Goal: Use online tool/utility: Utilize a website feature to perform a specific function

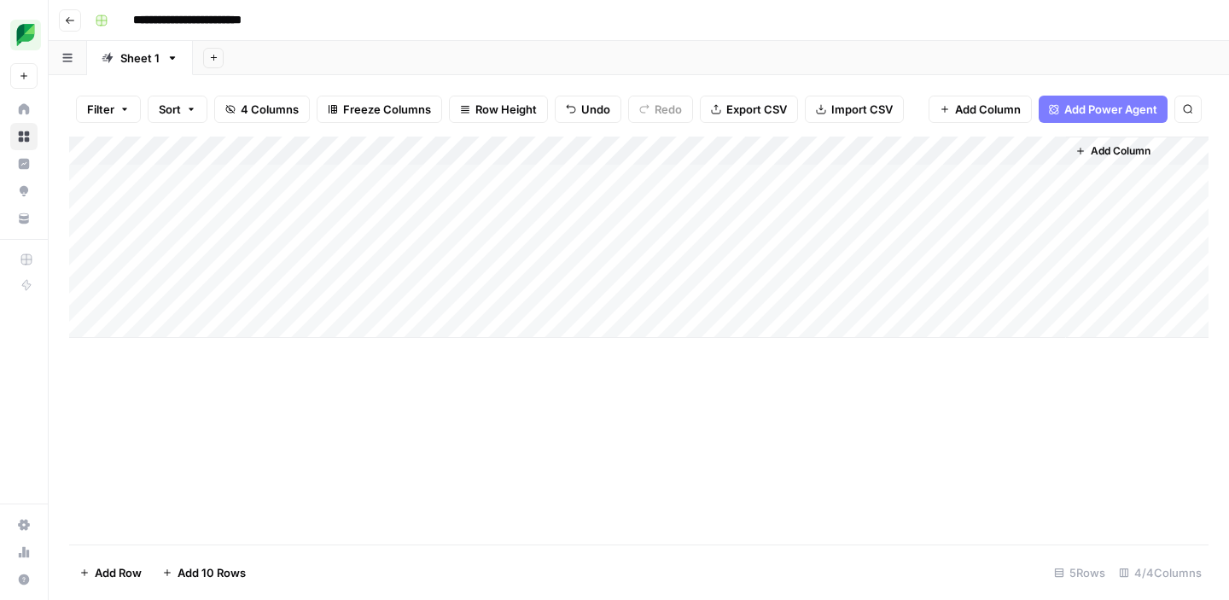
click at [919, 213] on div "Add Column" at bounding box center [638, 237] width 1139 height 201
click at [936, 212] on div "Add Column" at bounding box center [638, 237] width 1139 height 201
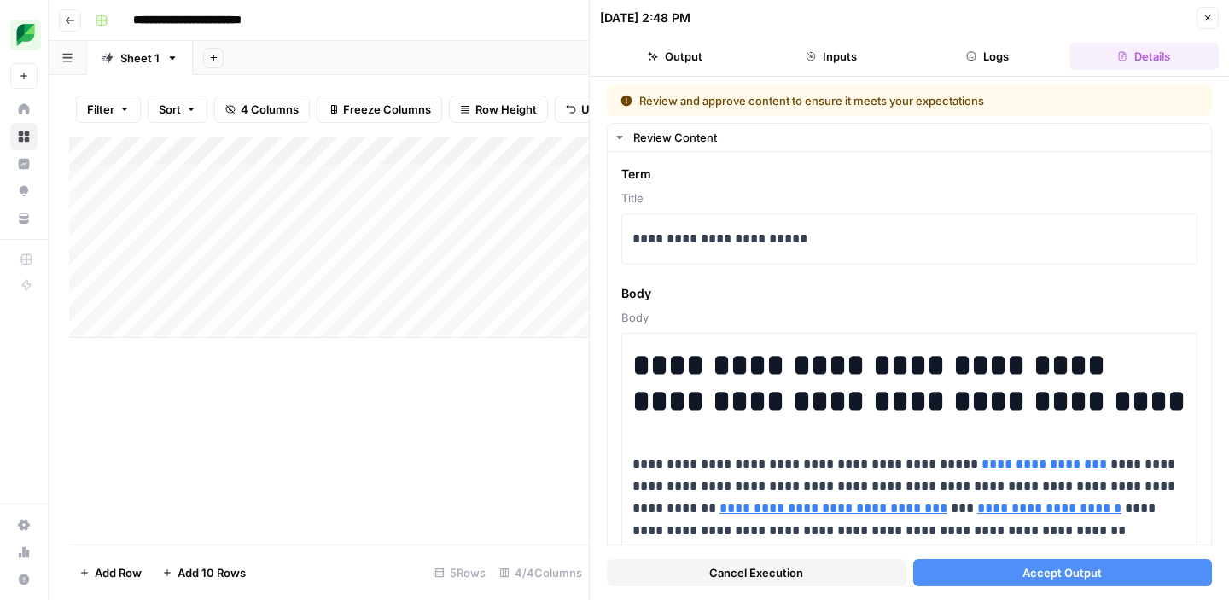
click at [666, 57] on button "Output" at bounding box center [674, 56] width 149 height 27
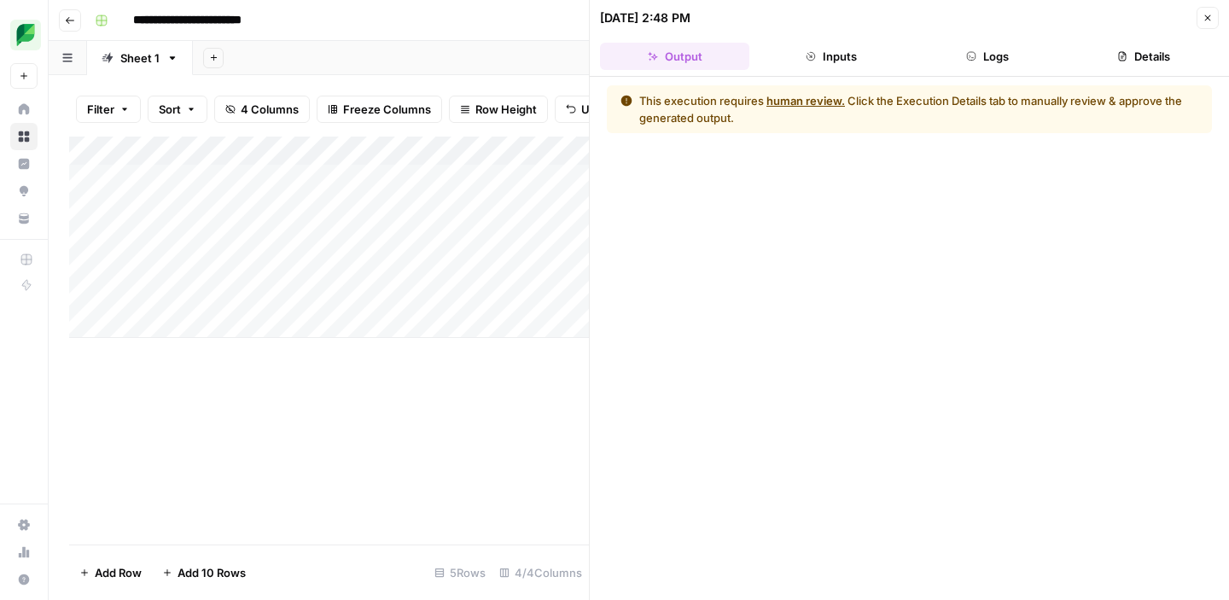
click at [817, 61] on button "Inputs" at bounding box center [830, 56] width 149 height 27
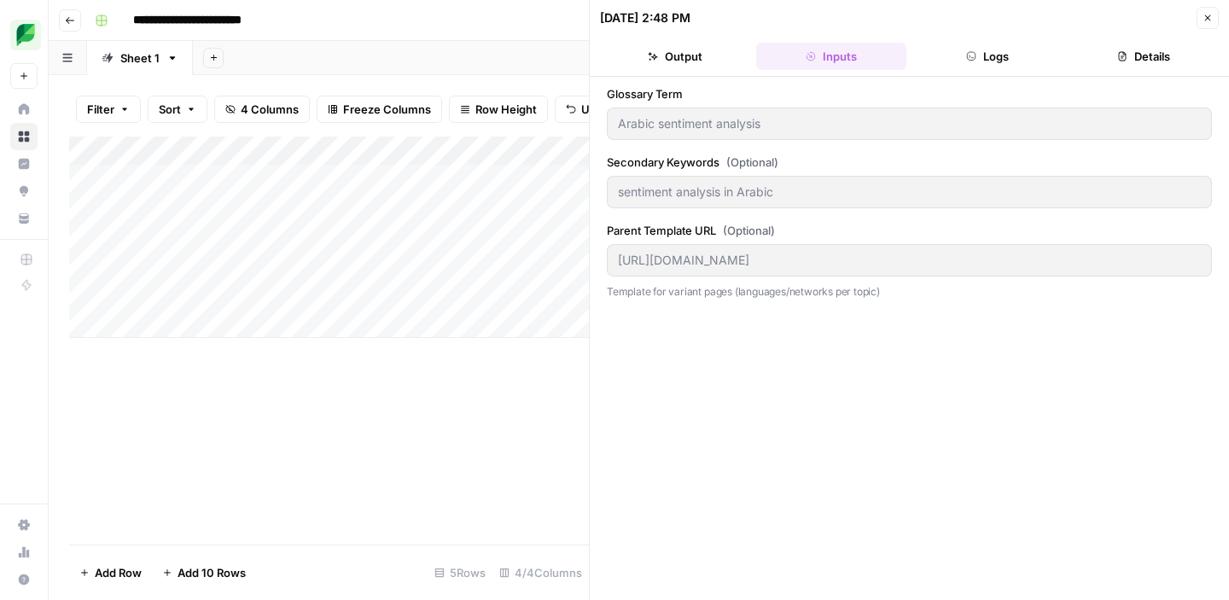
click at [976, 62] on button "Logs" at bounding box center [987, 56] width 149 height 27
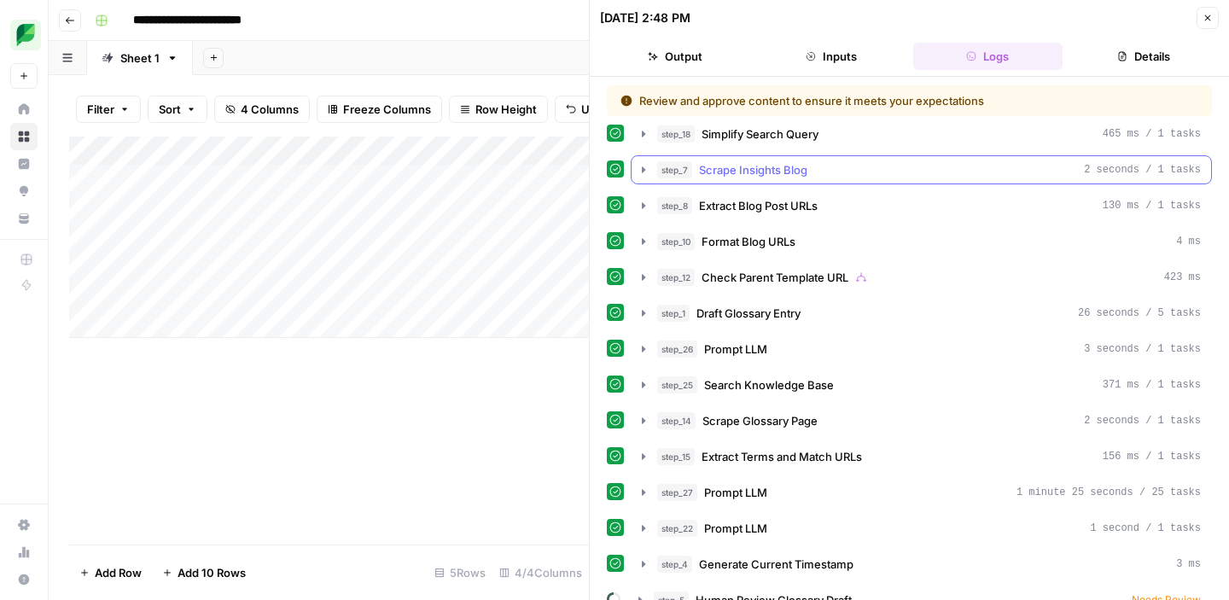
click at [642, 169] on icon "button" at bounding box center [643, 169] width 3 height 6
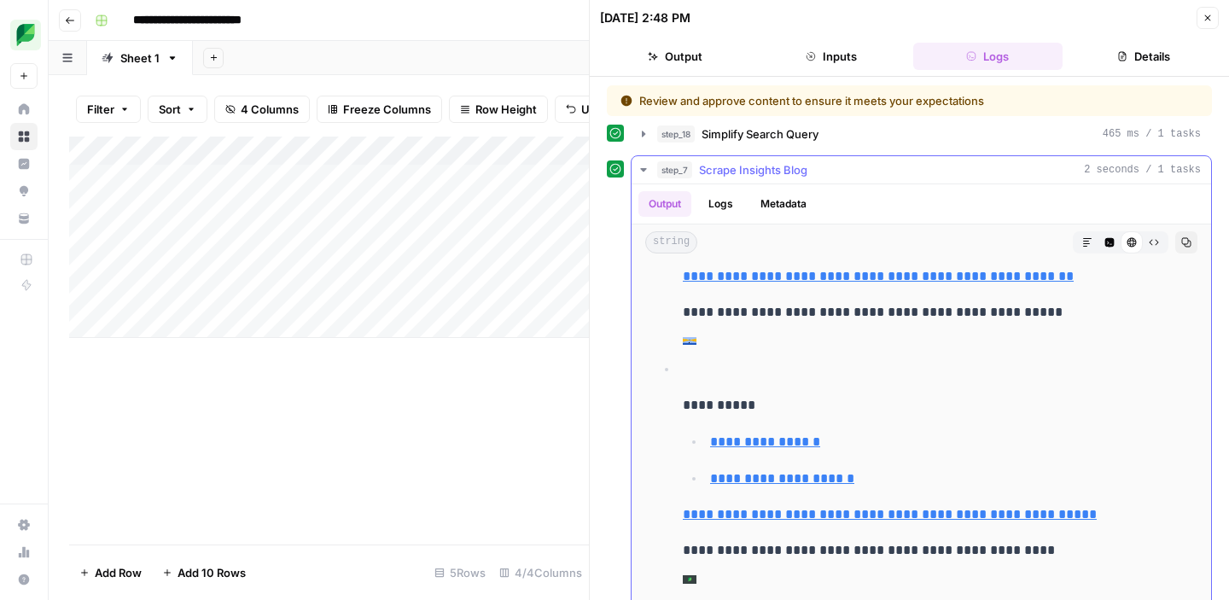
scroll to position [1181, 0]
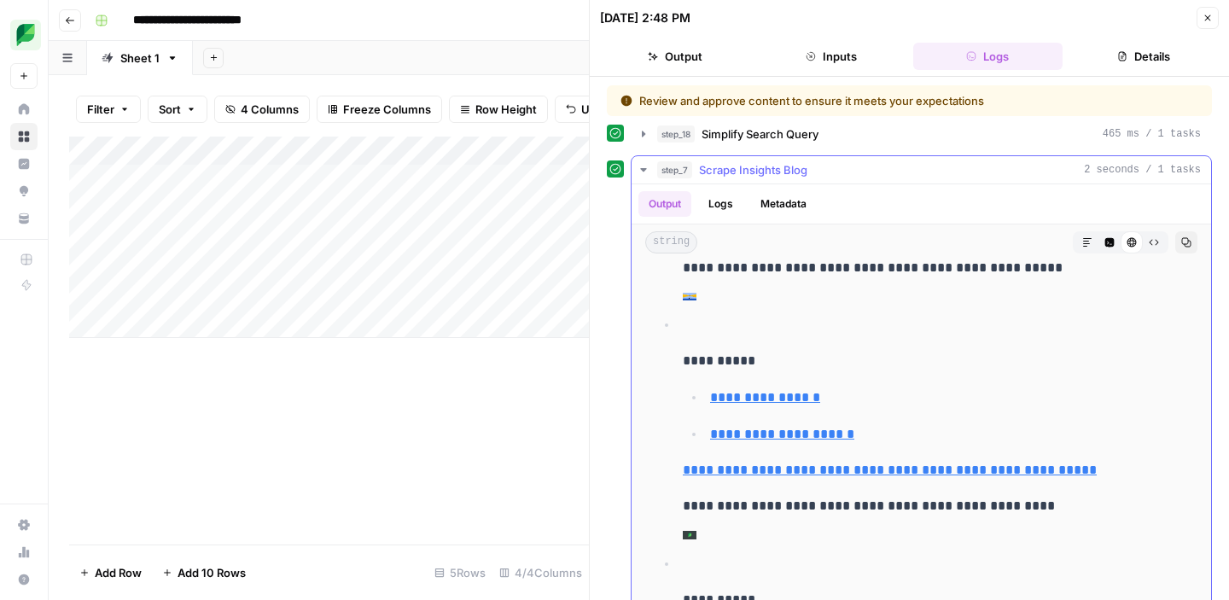
click at [643, 163] on icon "button" at bounding box center [644, 170] width 14 height 14
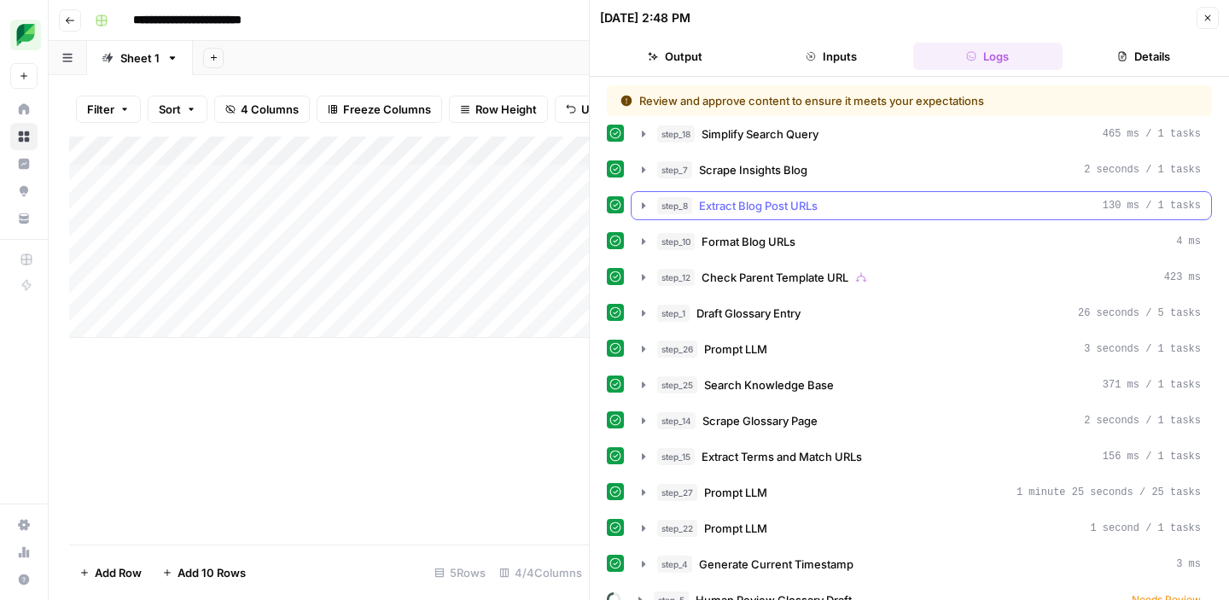
click at [641, 203] on icon "button" at bounding box center [644, 206] width 14 height 14
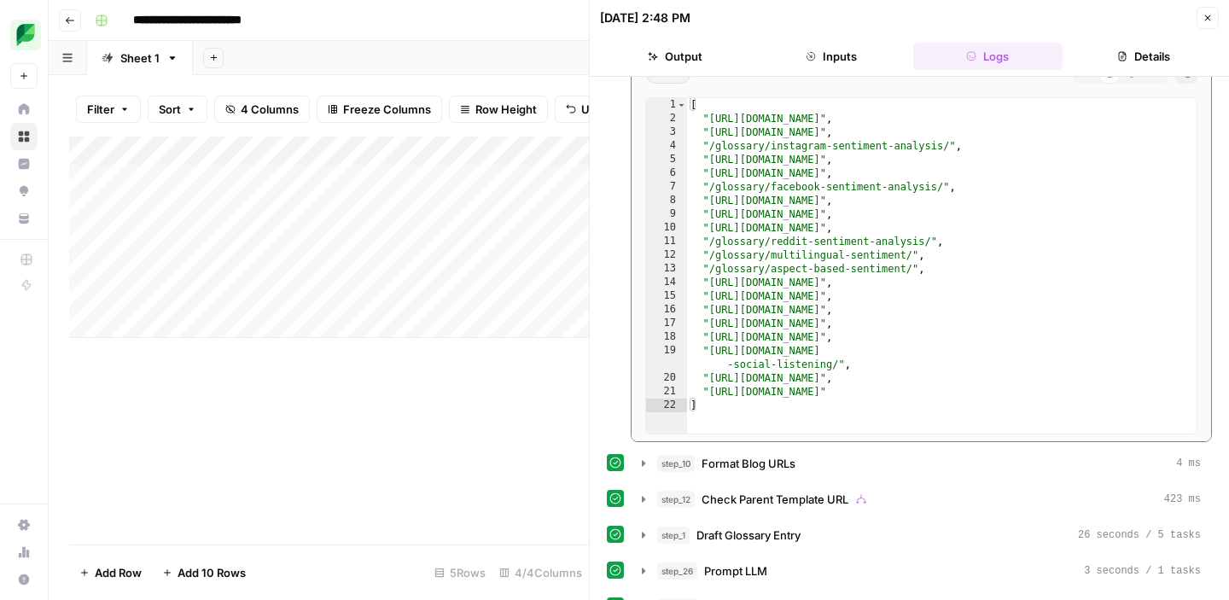
scroll to position [220, 0]
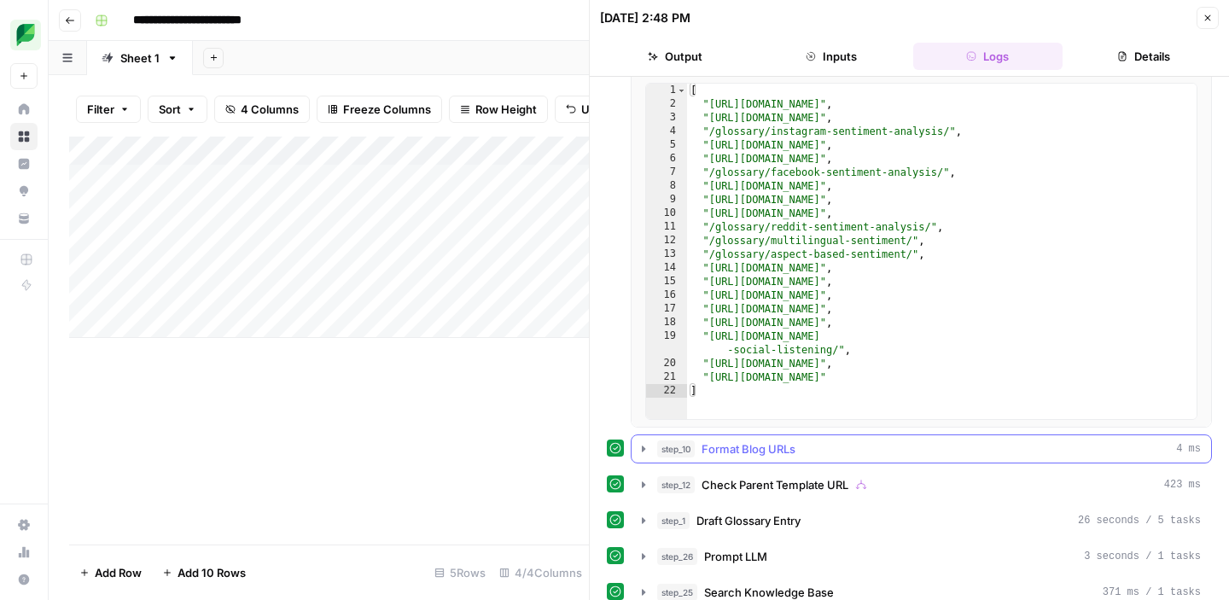
click at [645, 449] on icon "button" at bounding box center [644, 449] width 14 height 14
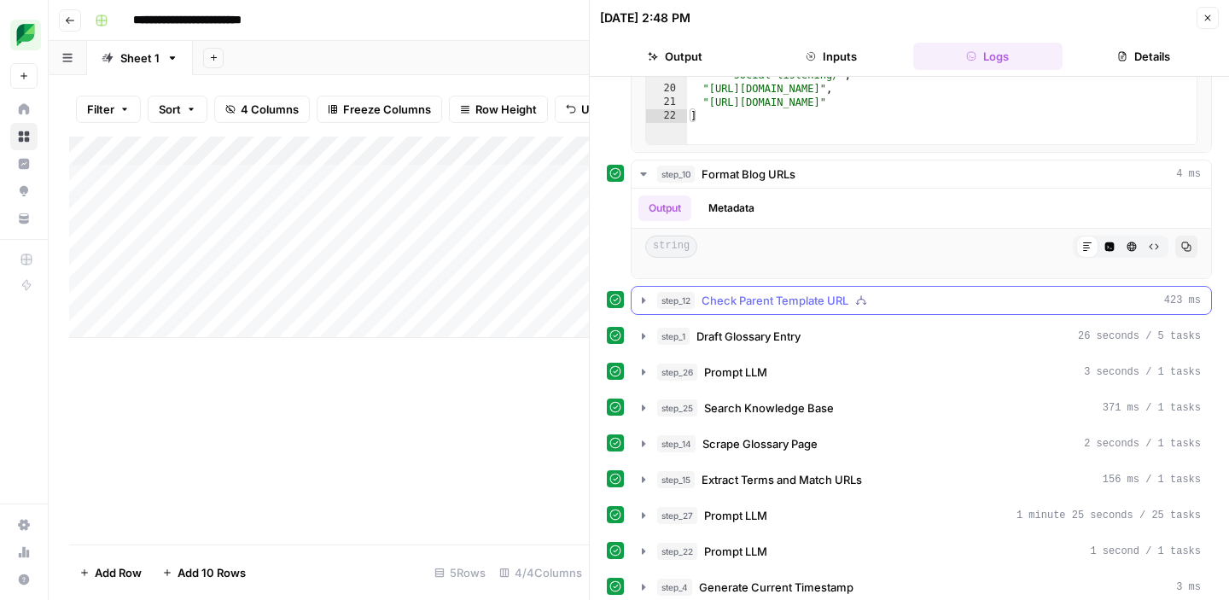
scroll to position [514, 0]
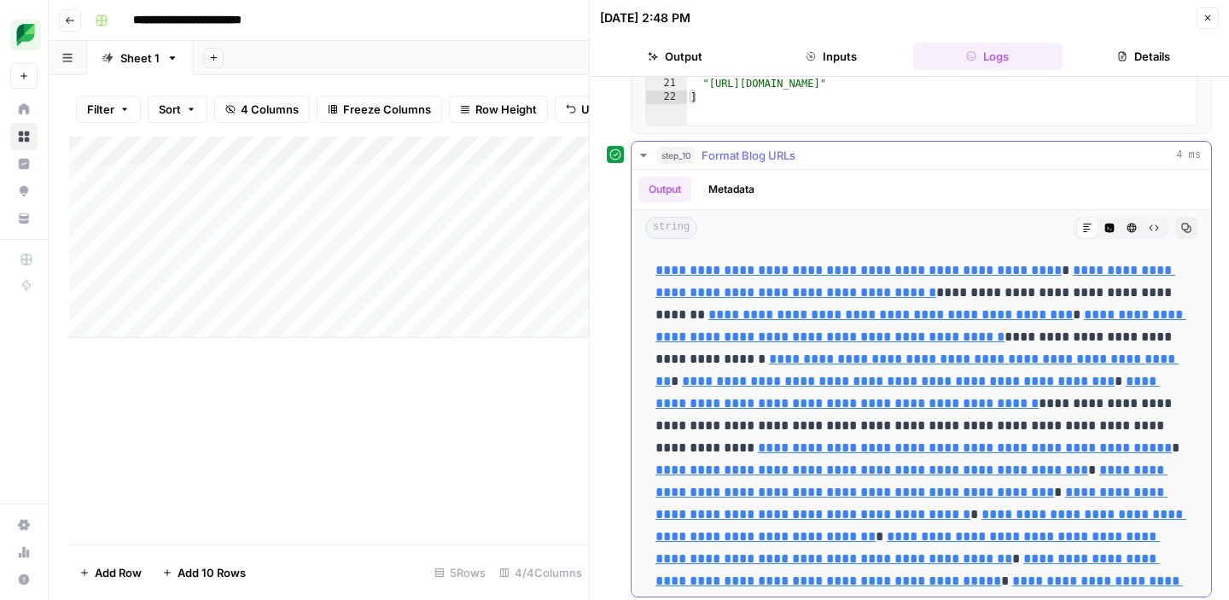
click at [640, 154] on icon "button" at bounding box center [643, 155] width 6 height 3
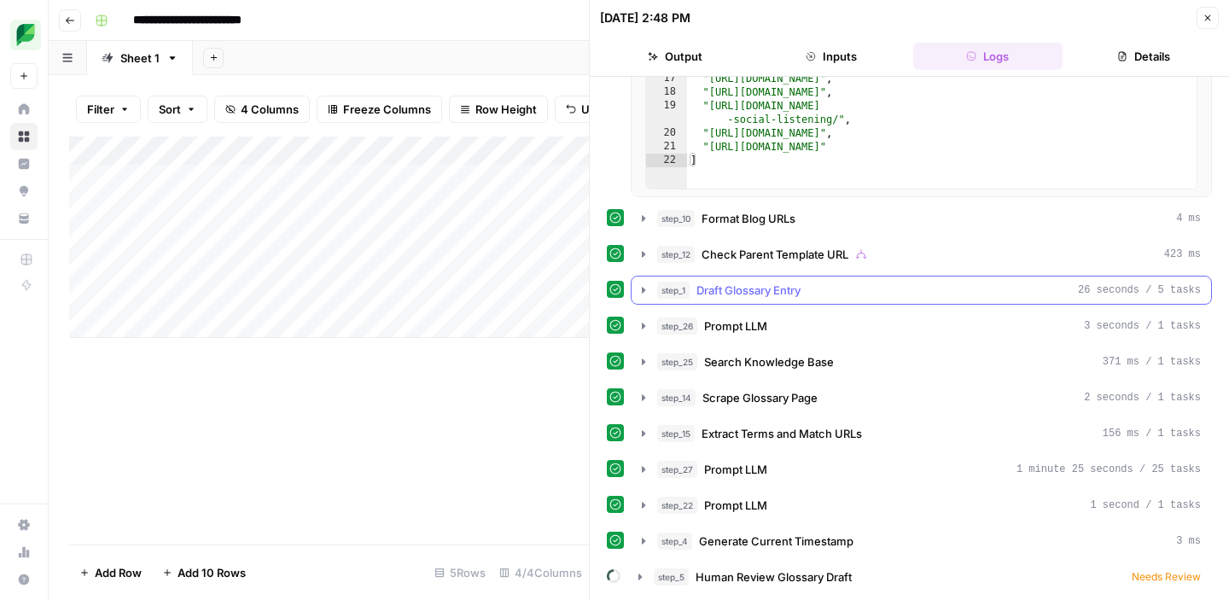
scroll to position [404, 0]
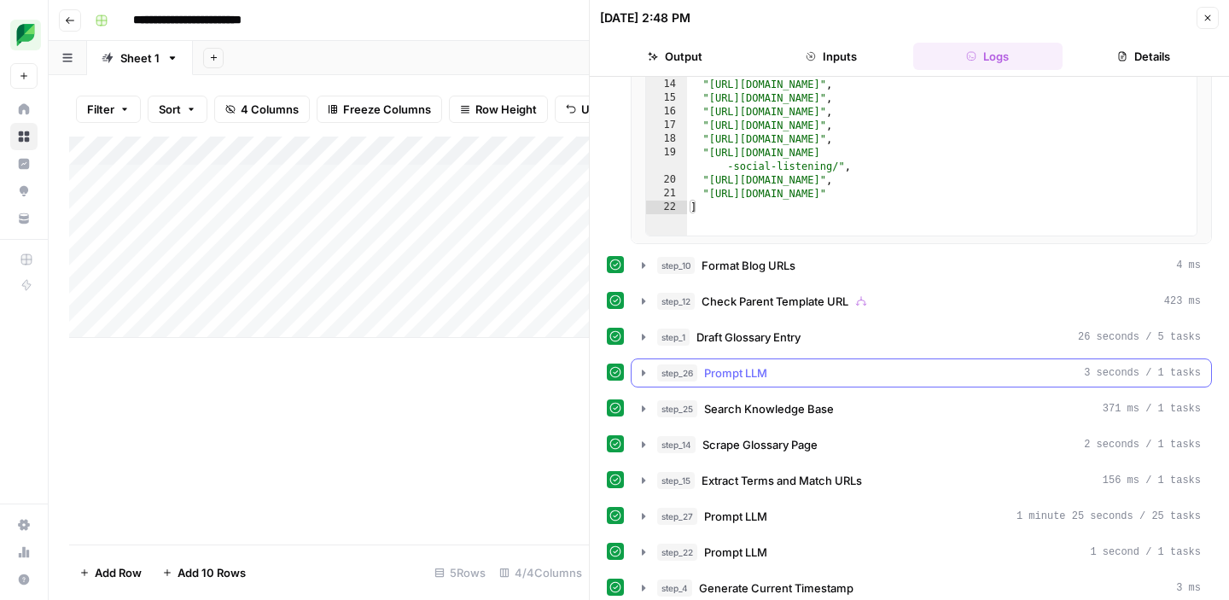
click at [643, 373] on icon "button" at bounding box center [643, 373] width 3 height 6
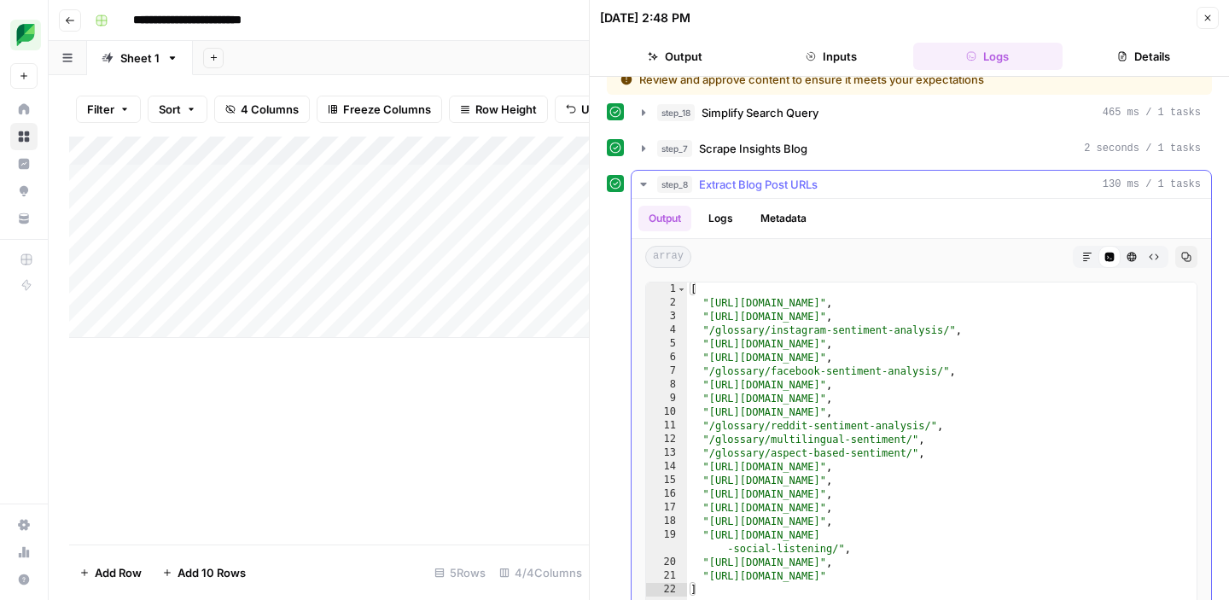
scroll to position [0, 0]
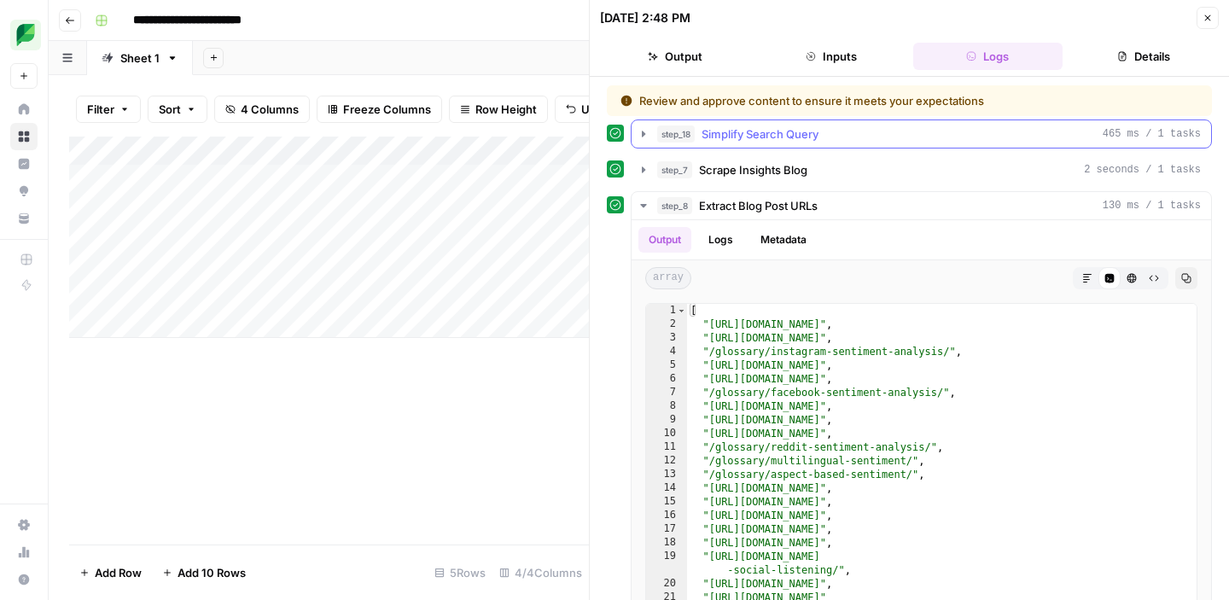
click at [645, 133] on icon "button" at bounding box center [644, 134] width 14 height 14
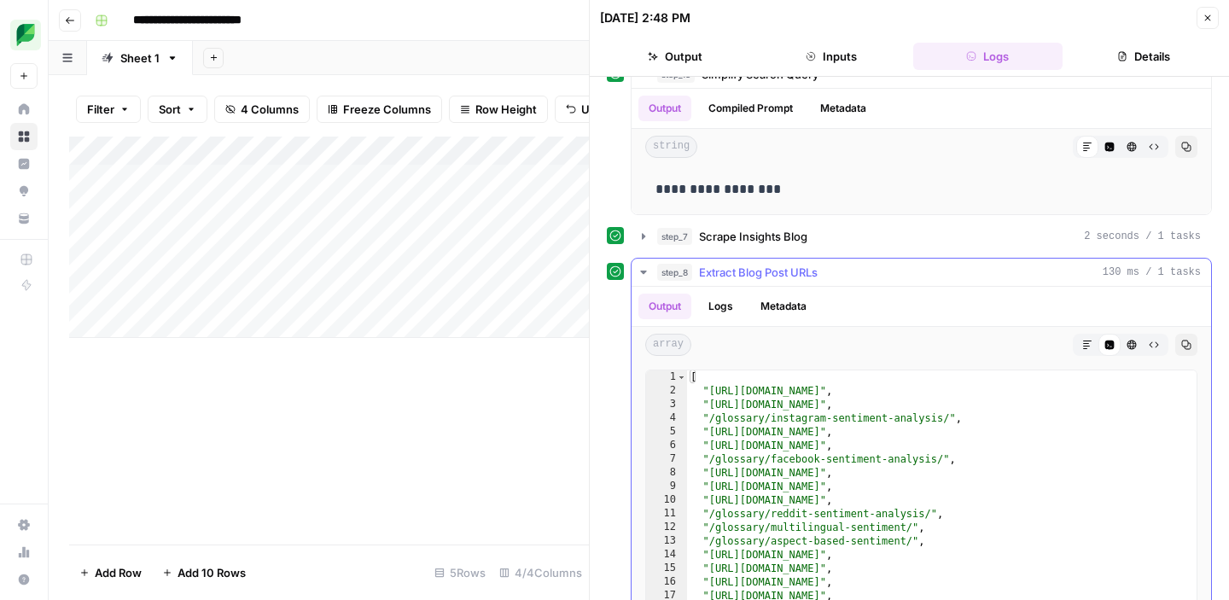
scroll to position [66, 0]
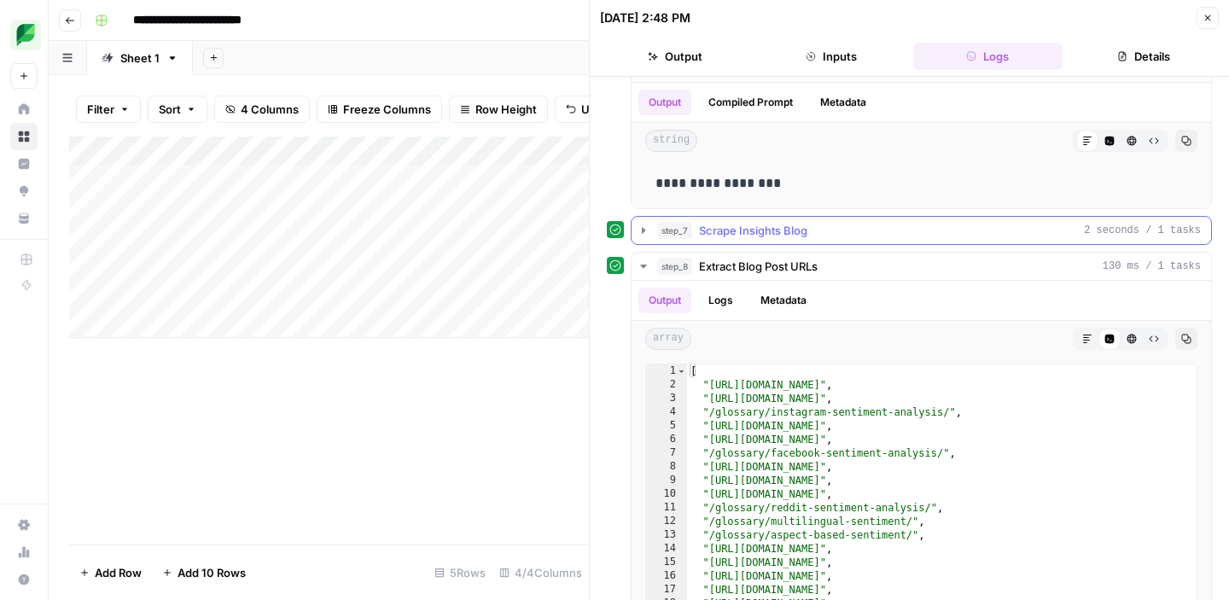
click at [642, 230] on icon "button" at bounding box center [643, 230] width 3 height 6
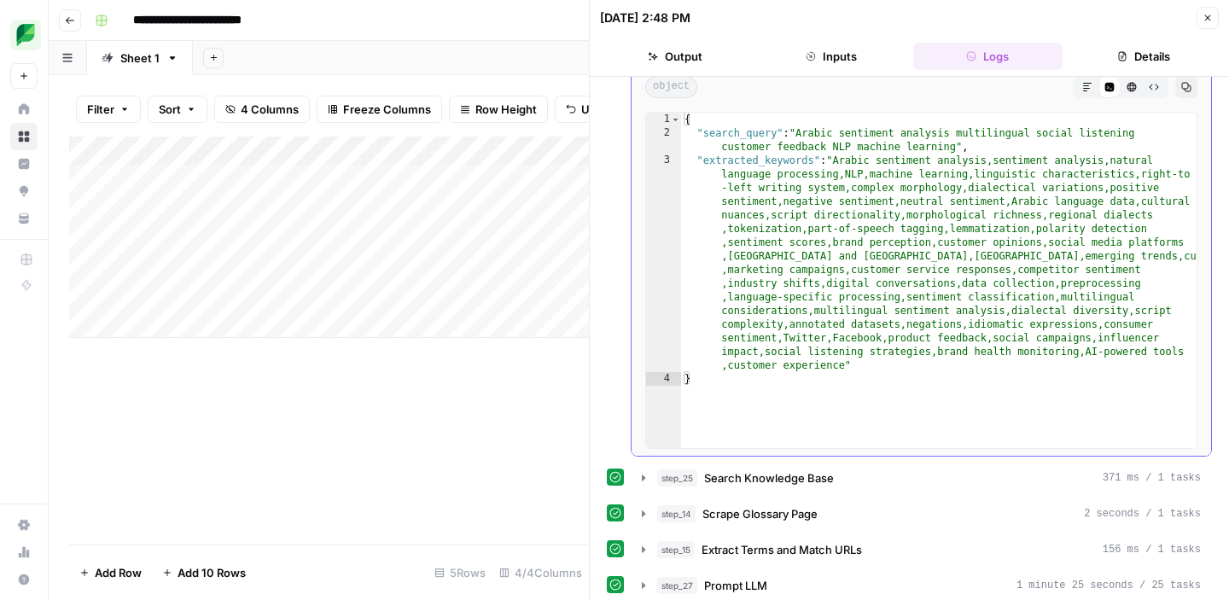
scroll to position [1432, 0]
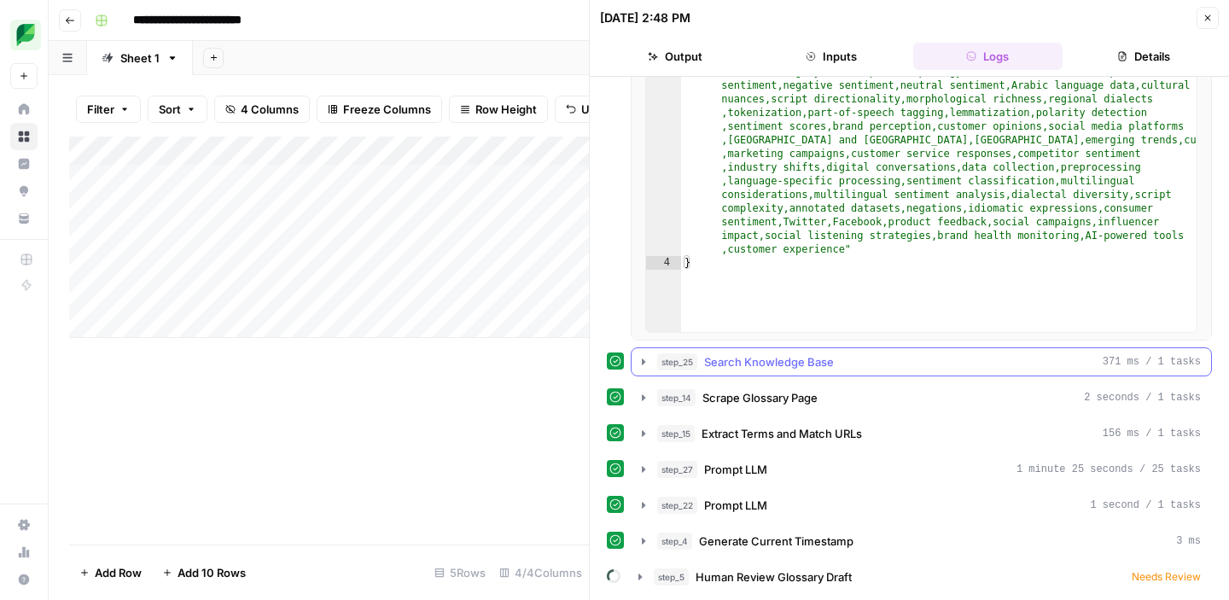
click at [644, 363] on icon "button" at bounding box center [644, 362] width 14 height 14
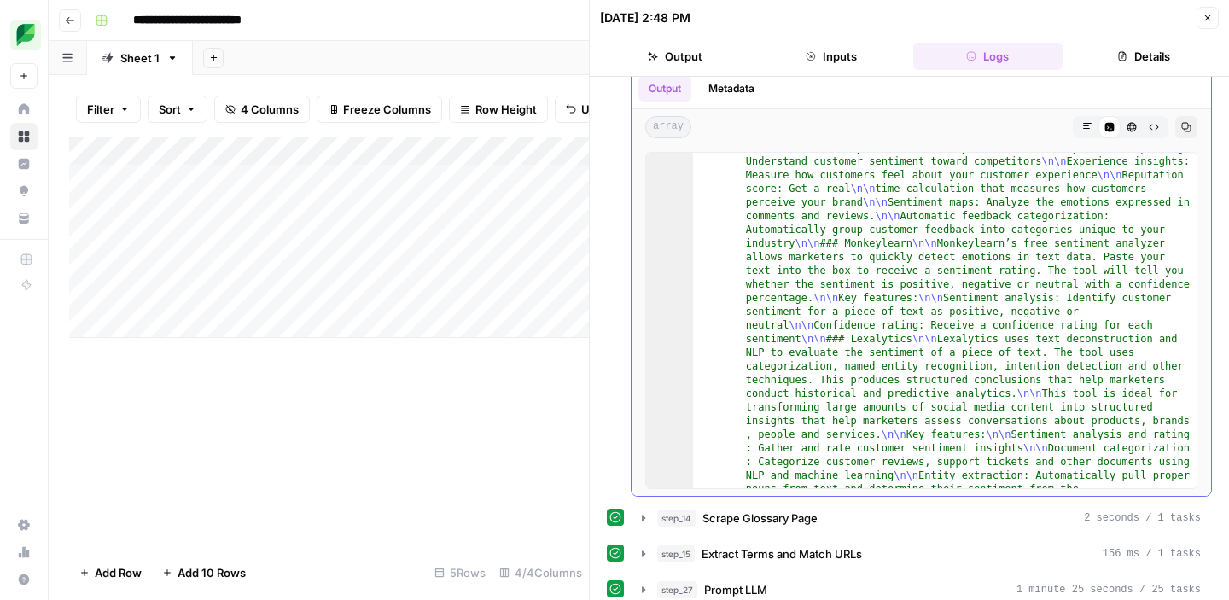
scroll to position [579, 0]
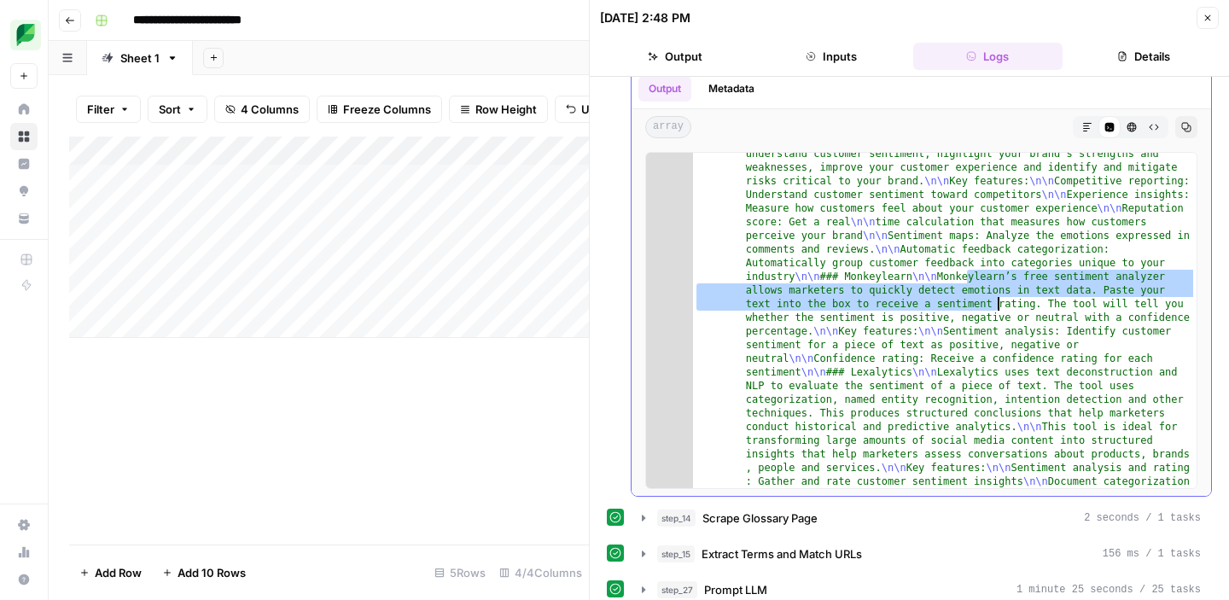
drag, startPoint x: 965, startPoint y: 277, endPoint x: 1000, endPoint y: 307, distance: 46.0
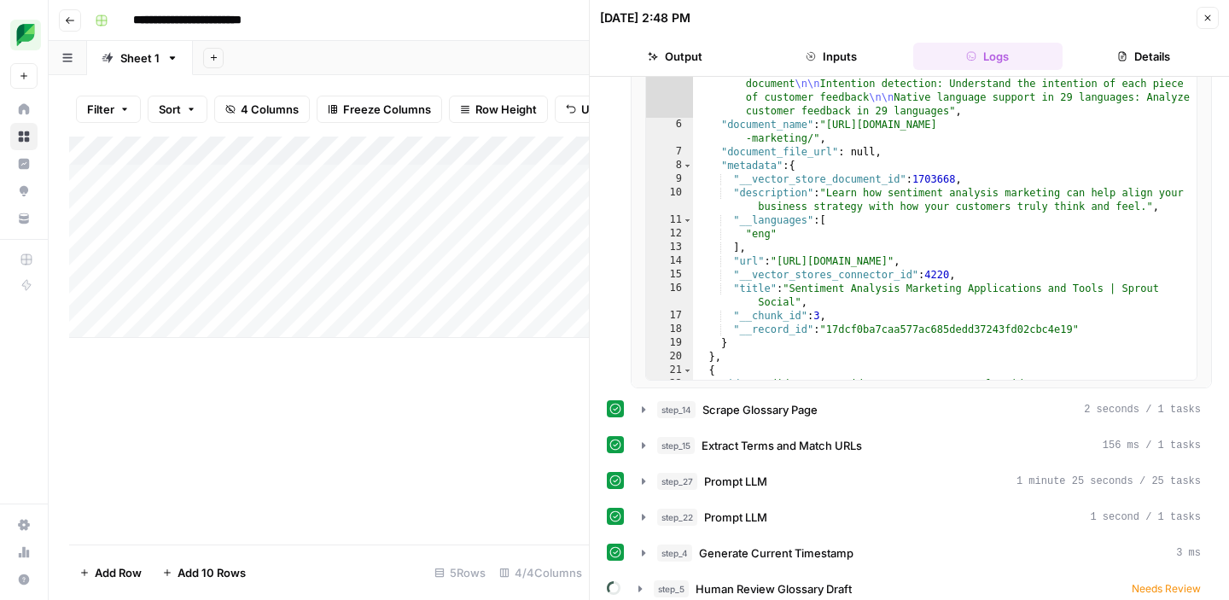
scroll to position [1860, 0]
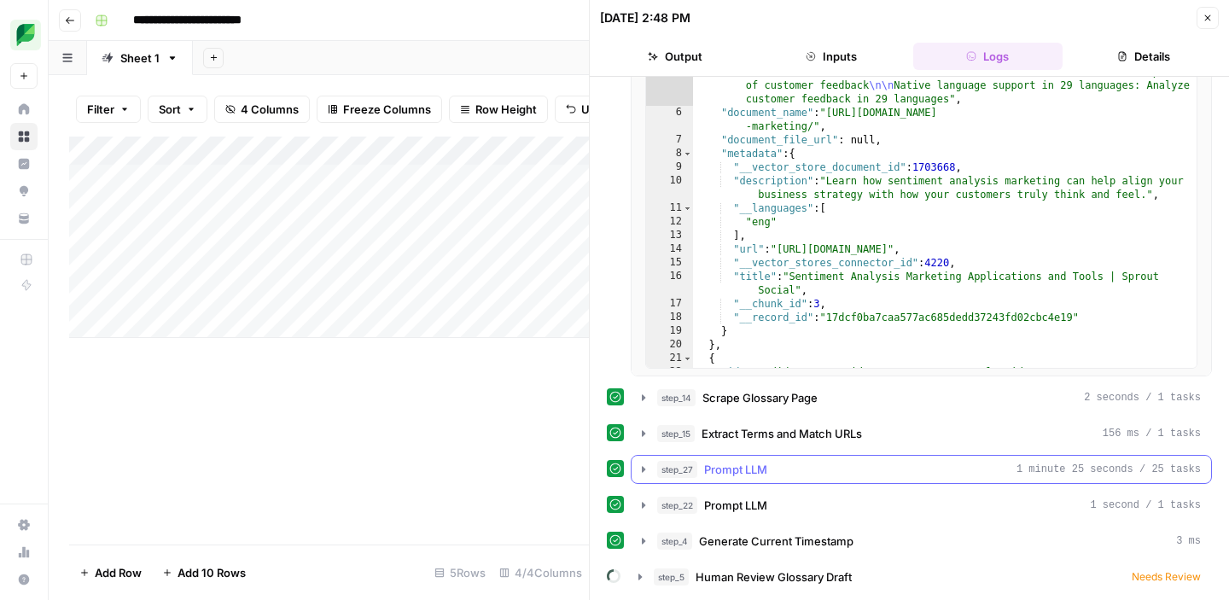
click at [644, 470] on icon "button" at bounding box center [643, 469] width 3 height 6
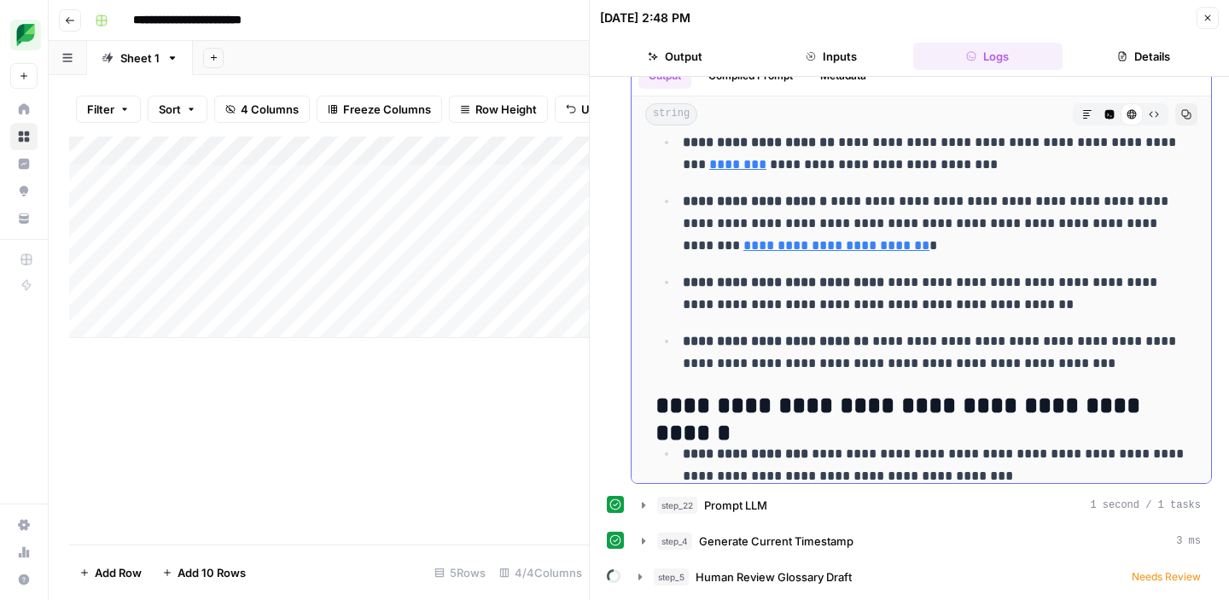
scroll to position [1292, 0]
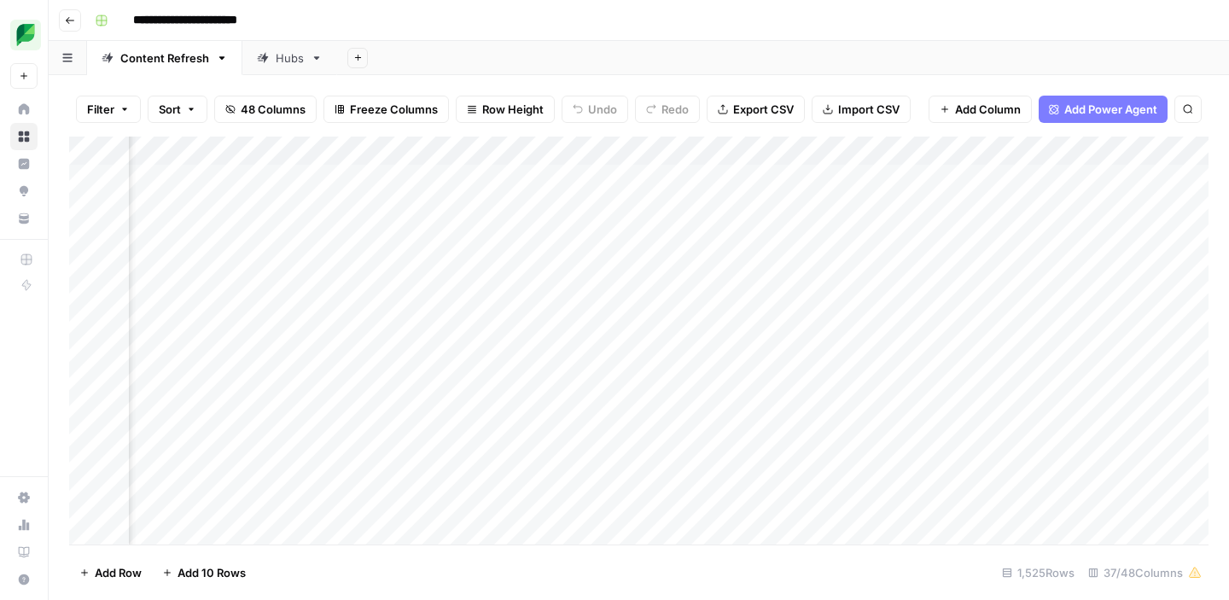
scroll to position [0, 1869]
click at [658, 178] on div "Add Column" at bounding box center [638, 341] width 1139 height 408
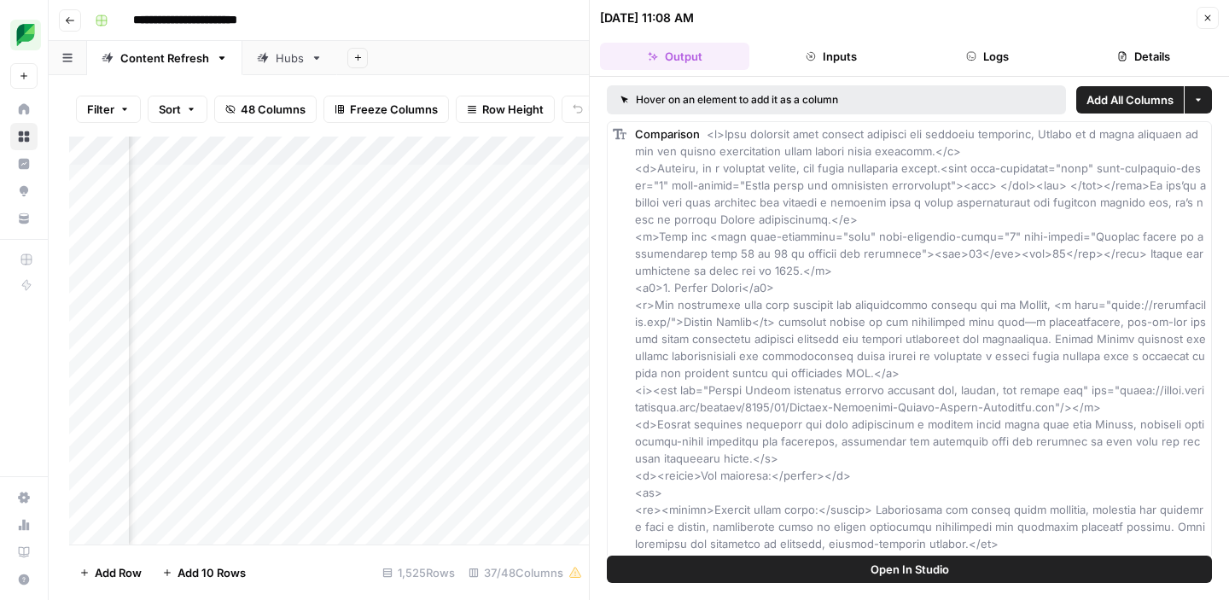
click at [844, 51] on button "Inputs" at bounding box center [830, 56] width 149 height 27
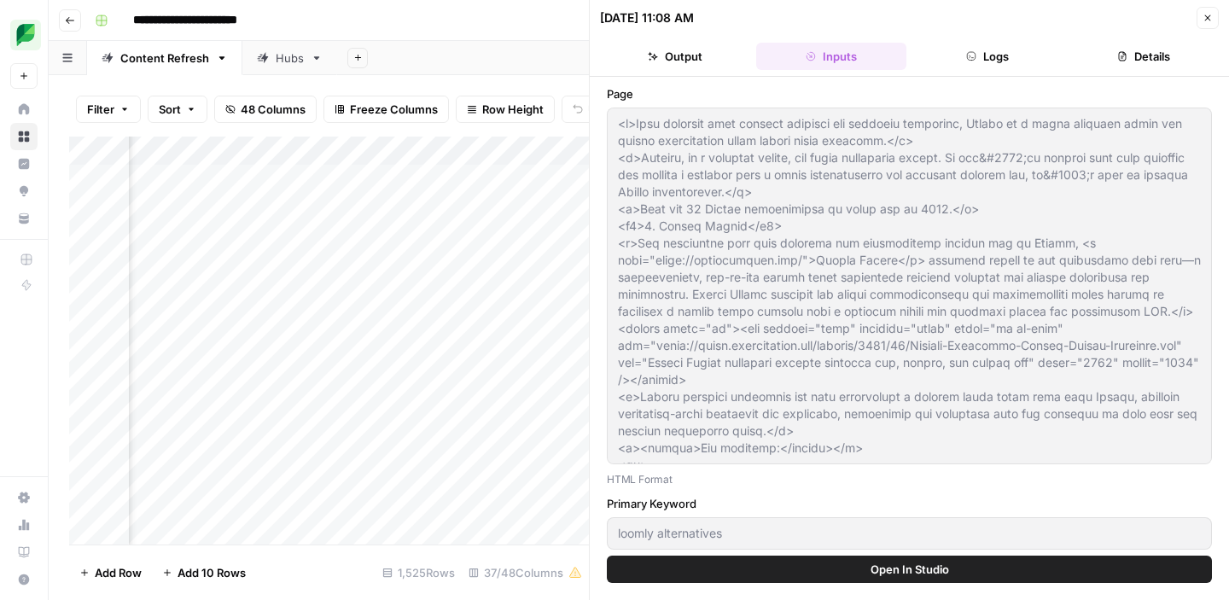
click at [985, 55] on button "Logs" at bounding box center [987, 56] width 149 height 27
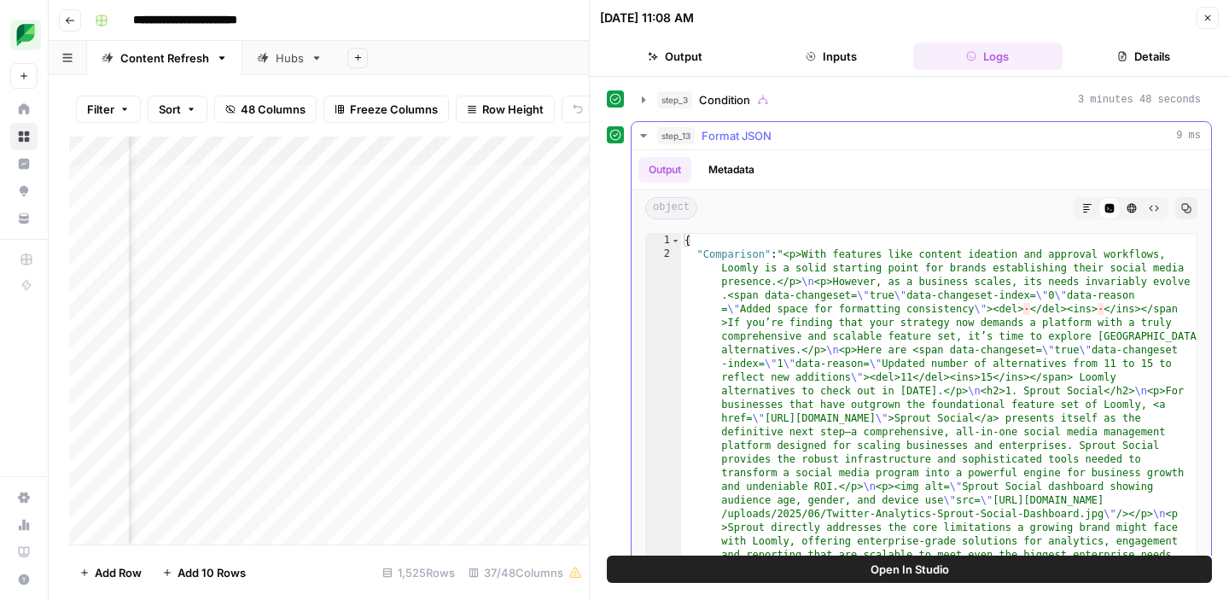
click at [640, 137] on icon "button" at bounding box center [644, 136] width 14 height 14
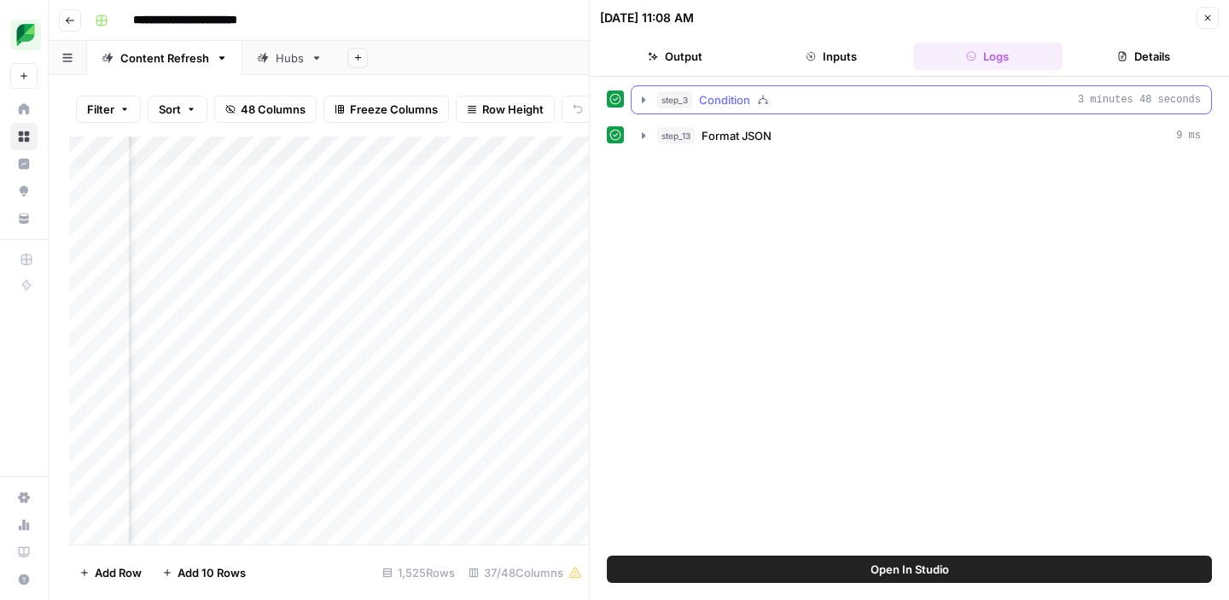
click at [645, 100] on icon "button" at bounding box center [643, 99] width 3 height 6
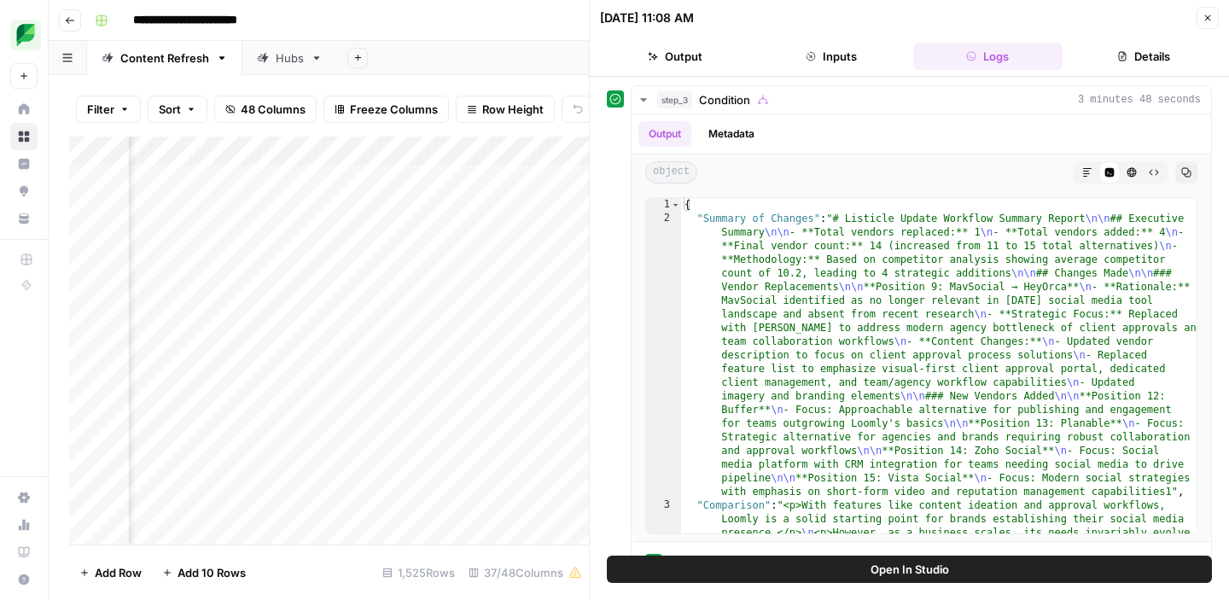
click at [830, 59] on button "Inputs" at bounding box center [830, 56] width 149 height 27
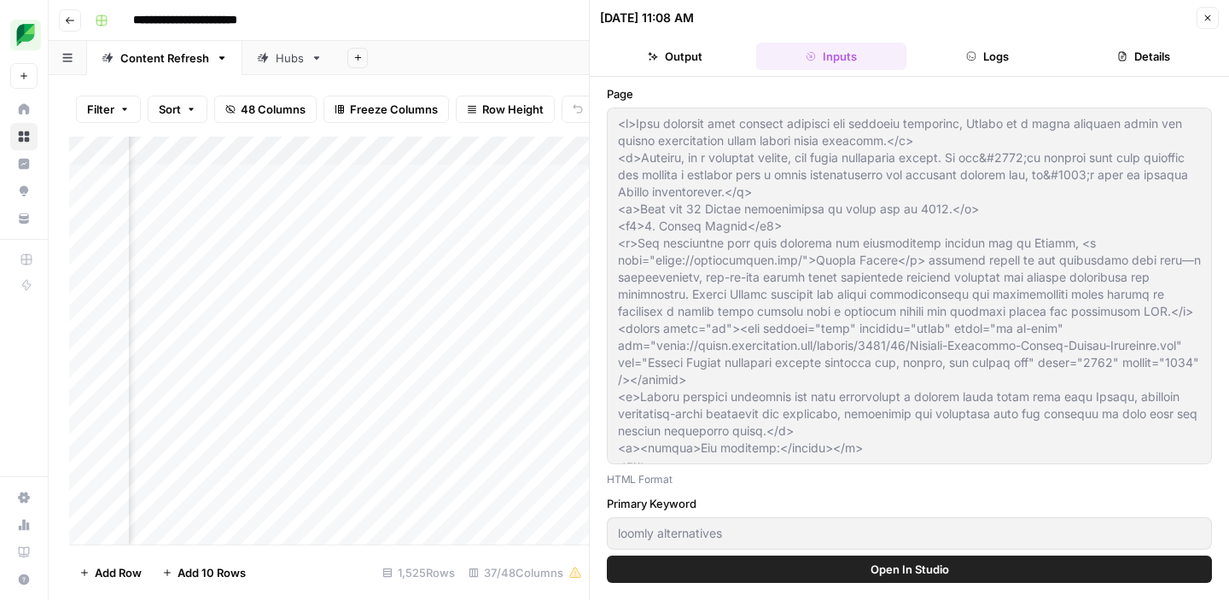
click at [965, 55] on button "Logs" at bounding box center [987, 56] width 149 height 27
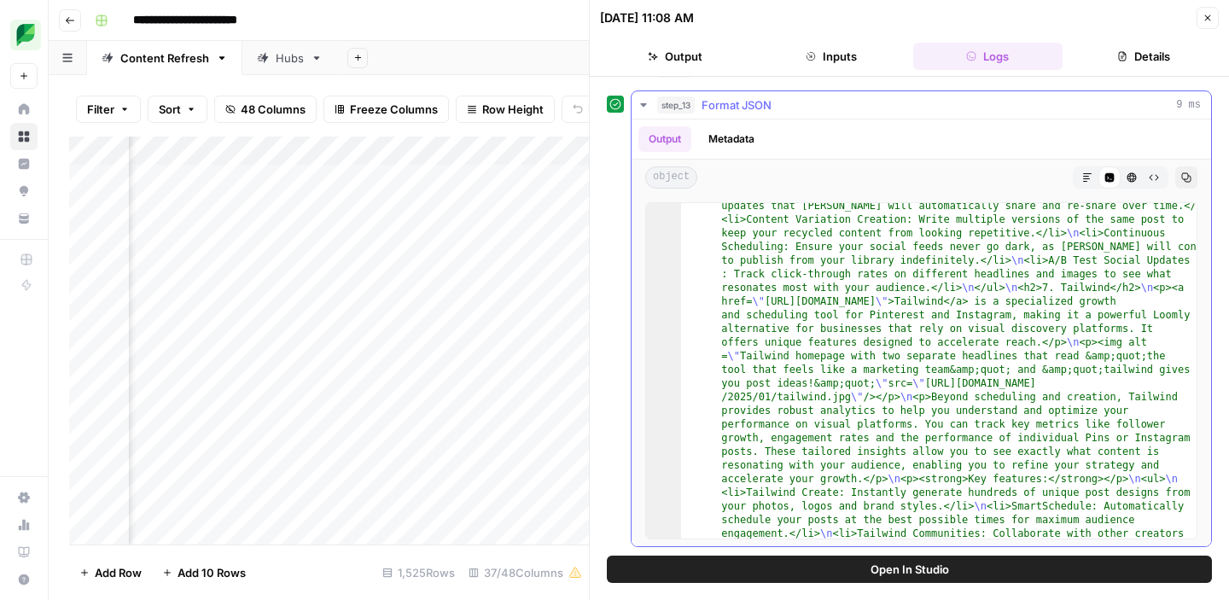
scroll to position [1966, 0]
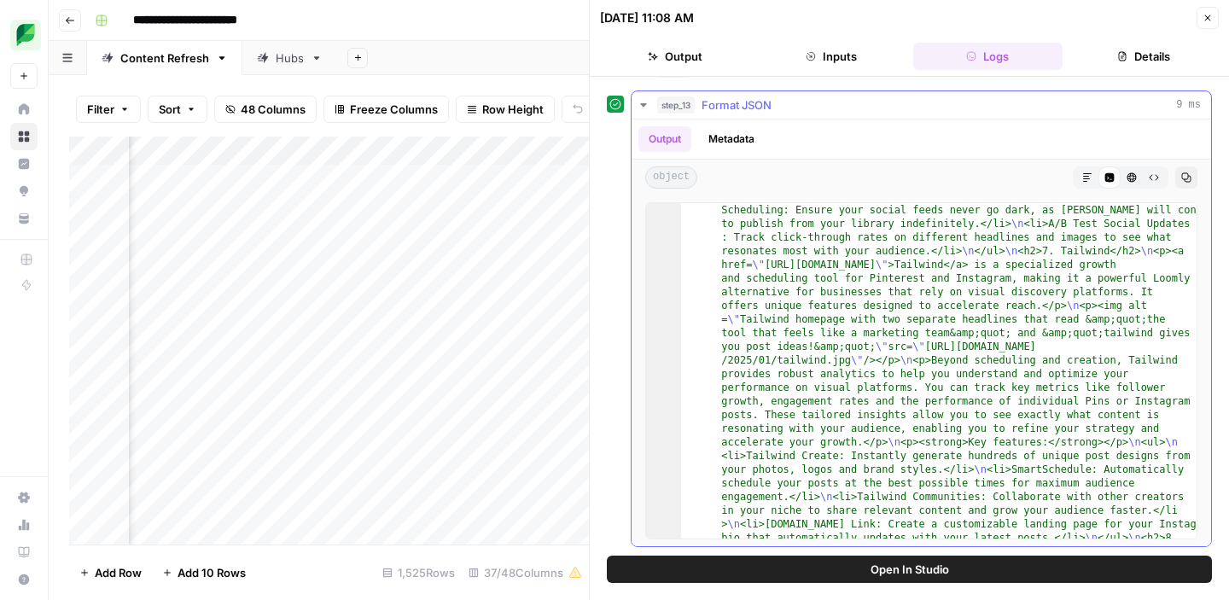
click at [642, 102] on icon "button" at bounding box center [644, 105] width 14 height 14
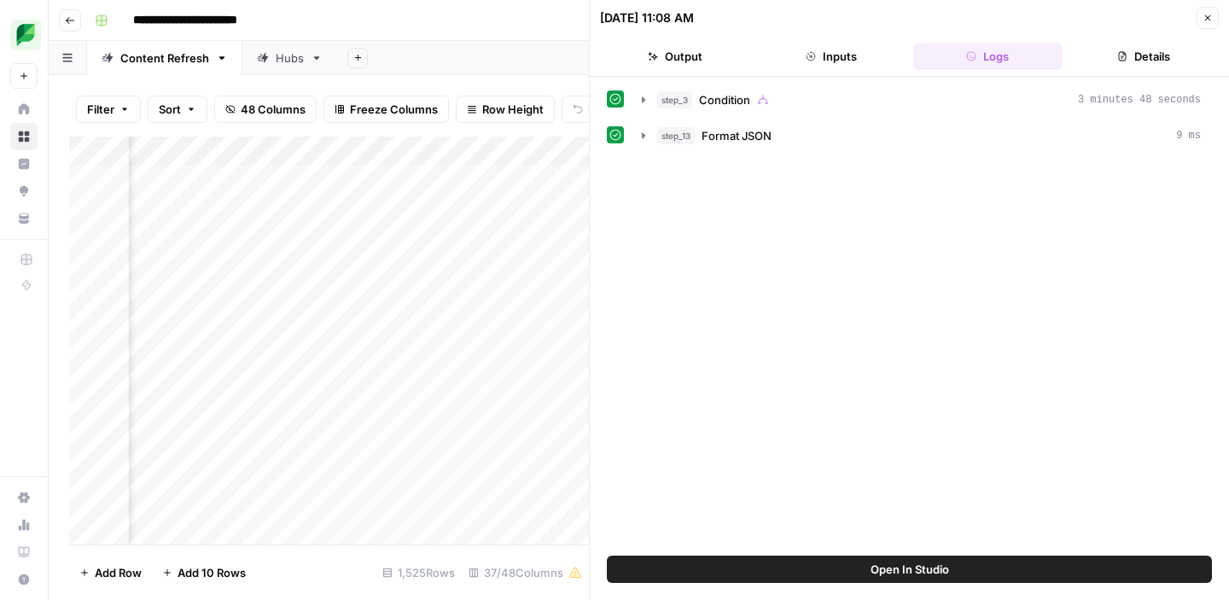
scroll to position [0, 0]
click at [865, 573] on button "Open In Studio" at bounding box center [909, 569] width 605 height 27
click at [1208, 22] on icon "button" at bounding box center [1207, 18] width 10 height 10
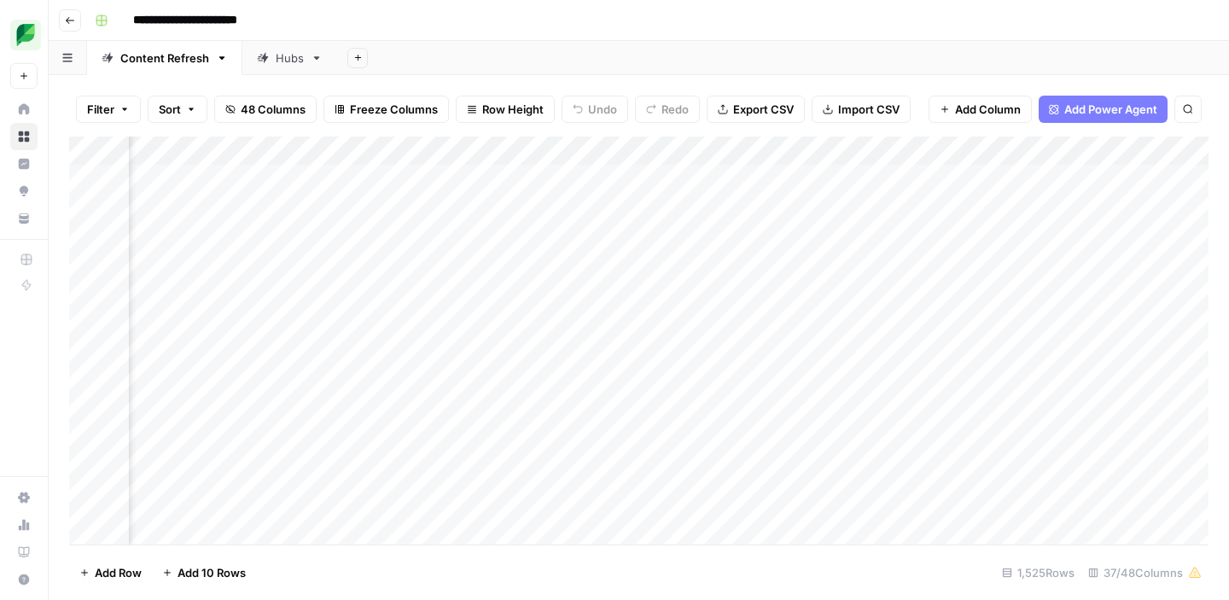
click at [621, 235] on div "Add Column" at bounding box center [638, 341] width 1139 height 408
click at [614, 235] on div "Add Column" at bounding box center [638, 341] width 1139 height 408
click at [614, 235] on body "**********" at bounding box center [614, 300] width 1229 height 600
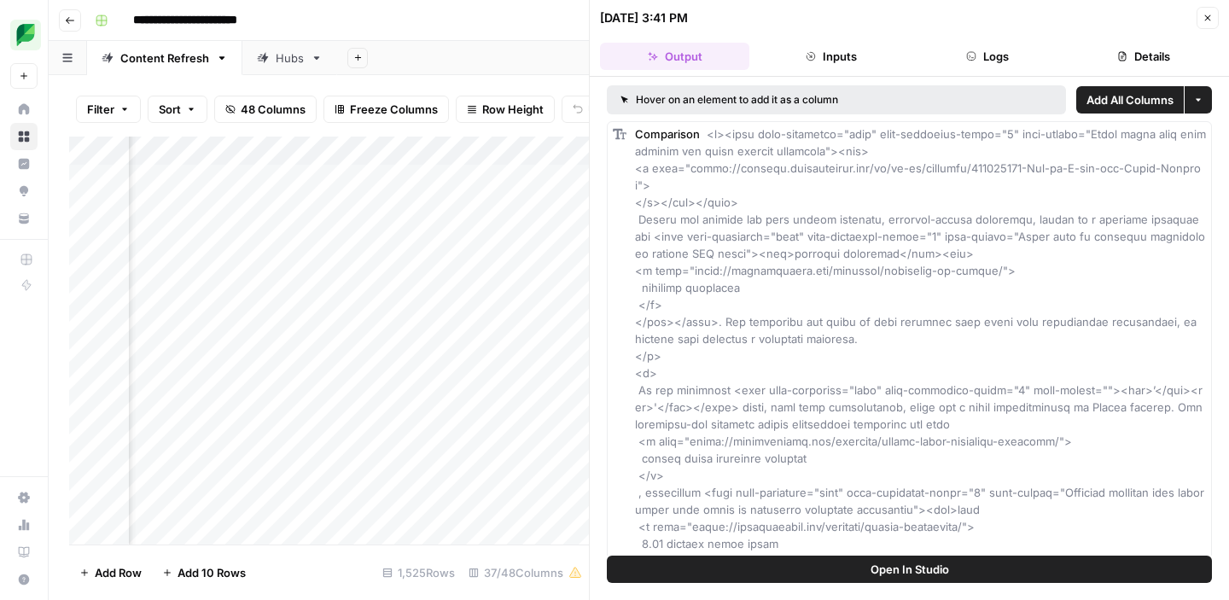
click at [969, 57] on icon "button" at bounding box center [971, 56] width 9 height 9
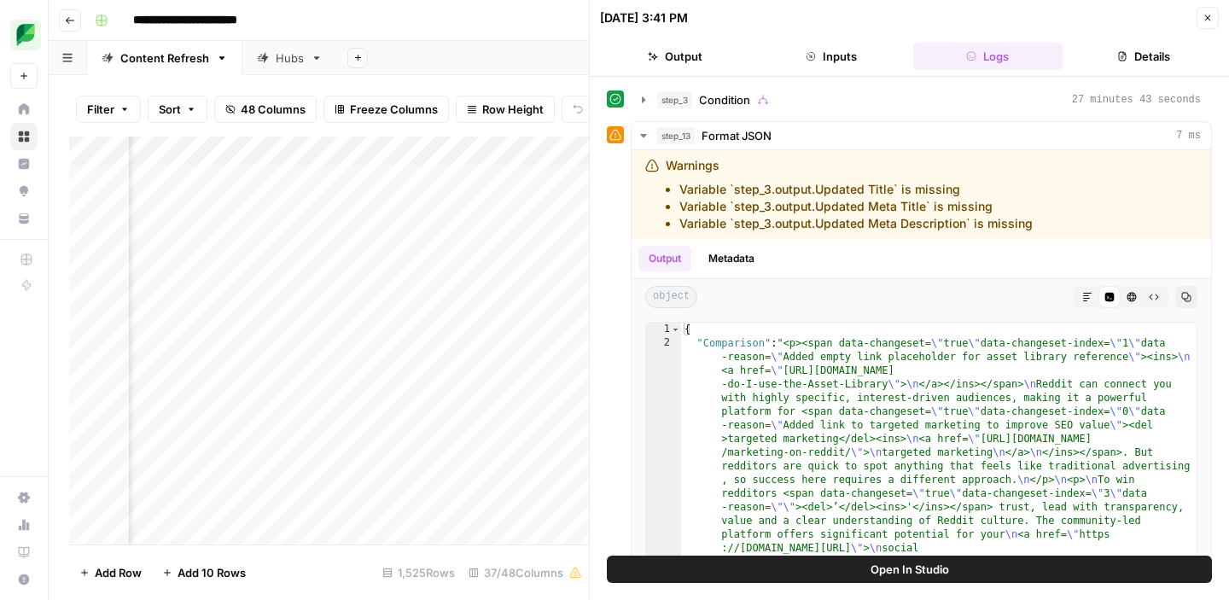
click at [828, 571] on button "Open In Studio" at bounding box center [909, 569] width 605 height 27
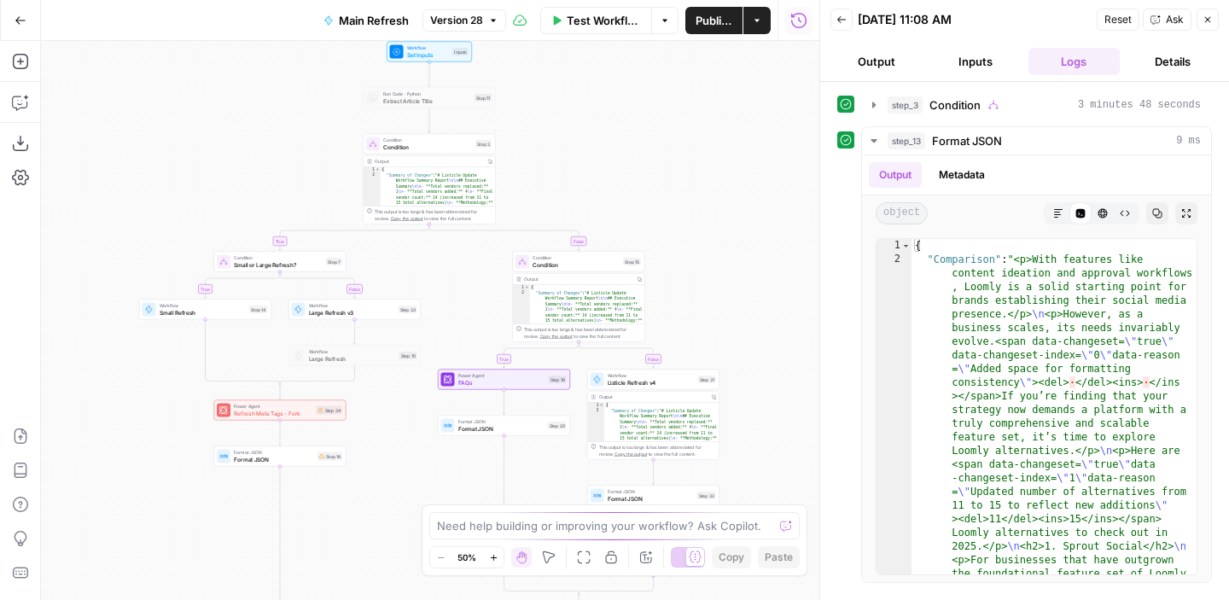
drag, startPoint x: 458, startPoint y: 123, endPoint x: 457, endPoint y: 259, distance: 136.6
click at [457, 259] on div "true false true false true false Workflow Set Inputs Inputs Run Code · Python E…" at bounding box center [430, 320] width 778 height 559
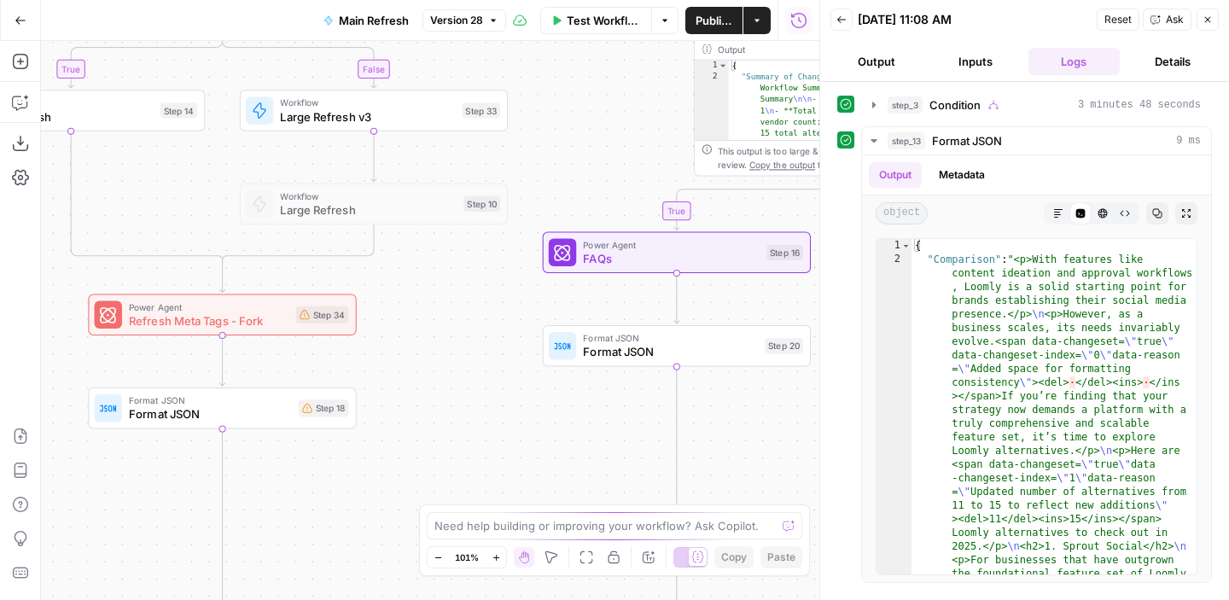
drag, startPoint x: 368, startPoint y: 468, endPoint x: 481, endPoint y: 286, distance: 214.3
click at [481, 286] on div "true false true false true false Workflow Set Inputs Inputs Run Code · Python E…" at bounding box center [430, 320] width 778 height 559
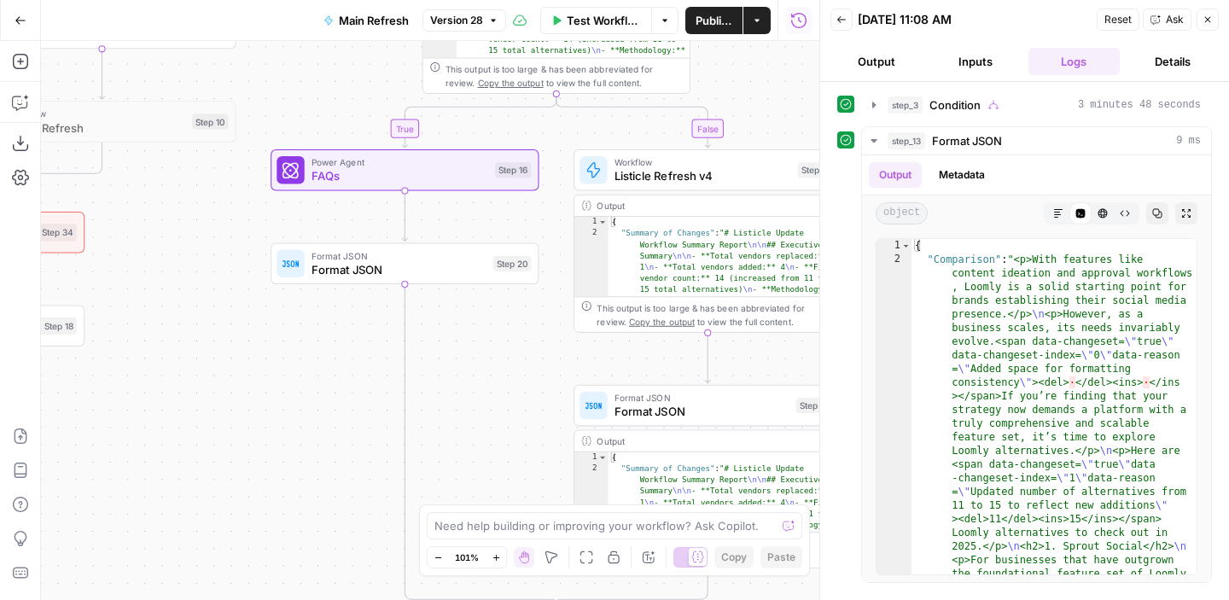
drag, startPoint x: 541, startPoint y: 445, endPoint x: 261, endPoint y: 364, distance: 291.2
click at [261, 364] on div "true false true false true false Workflow Set Inputs Inputs Run Code · Python E…" at bounding box center [430, 320] width 778 height 559
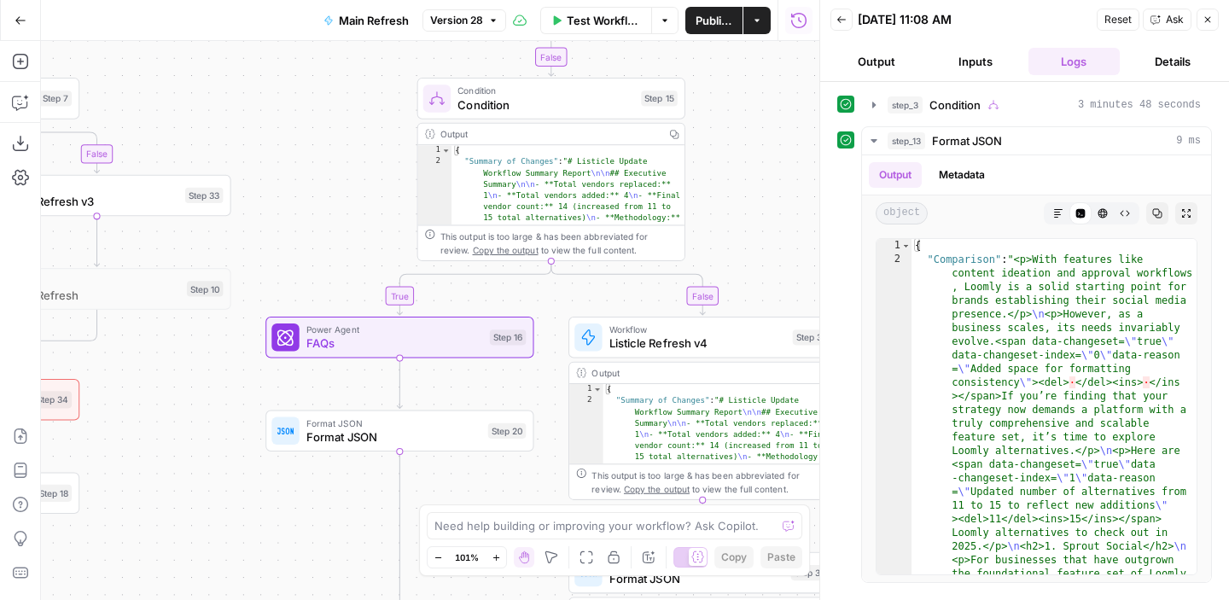
drag, startPoint x: 337, startPoint y: 331, endPoint x: 355, endPoint y: 610, distance: 279.7
click at [355, 599] on html "SproutSocial New Home Browse Insights Opportunities Your Data Recent Grids New …" at bounding box center [614, 300] width 1229 height 600
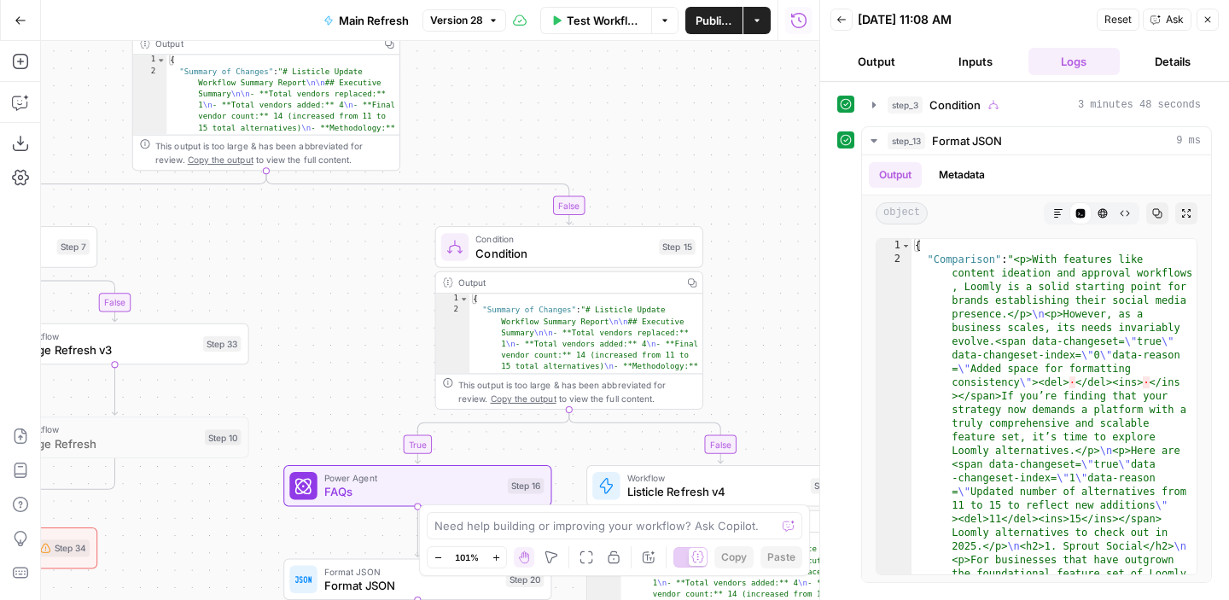
drag, startPoint x: 344, startPoint y: 305, endPoint x: 360, endPoint y: 598, distance: 294.0
click at [360, 598] on div "true false true false true false Workflow Set Inputs Inputs Run Code · Python E…" at bounding box center [430, 320] width 778 height 559
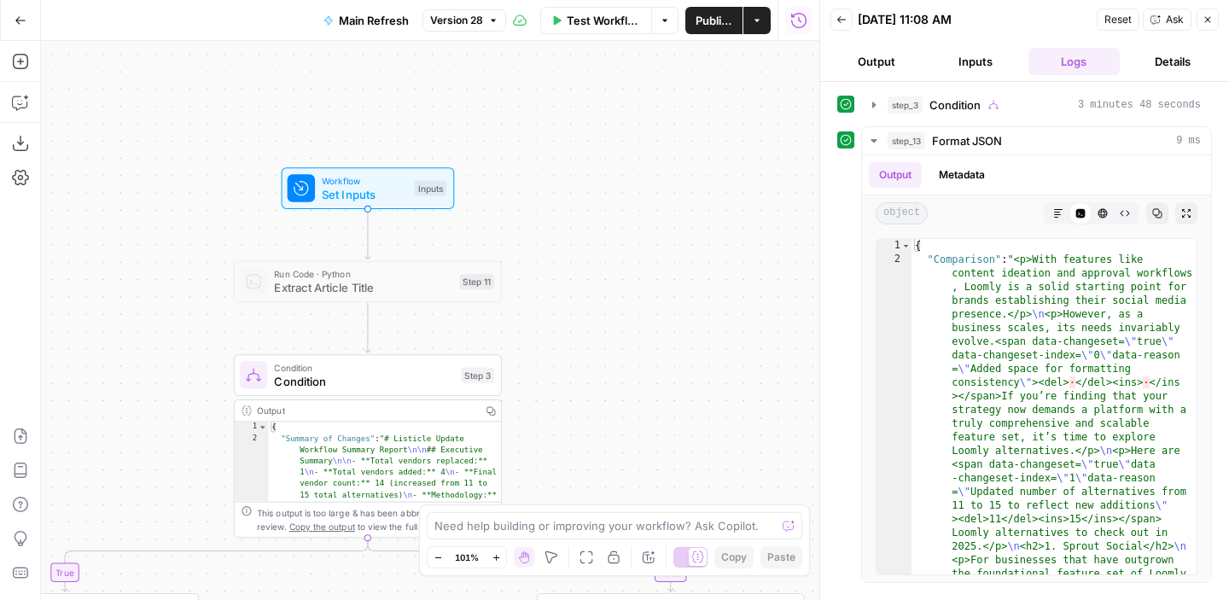
drag, startPoint x: 556, startPoint y: 178, endPoint x: 643, endPoint y: 288, distance: 139.7
click at [643, 288] on div "true false true false true false Workflow Set Inputs Inputs Run Code · Python E…" at bounding box center [430, 320] width 778 height 559
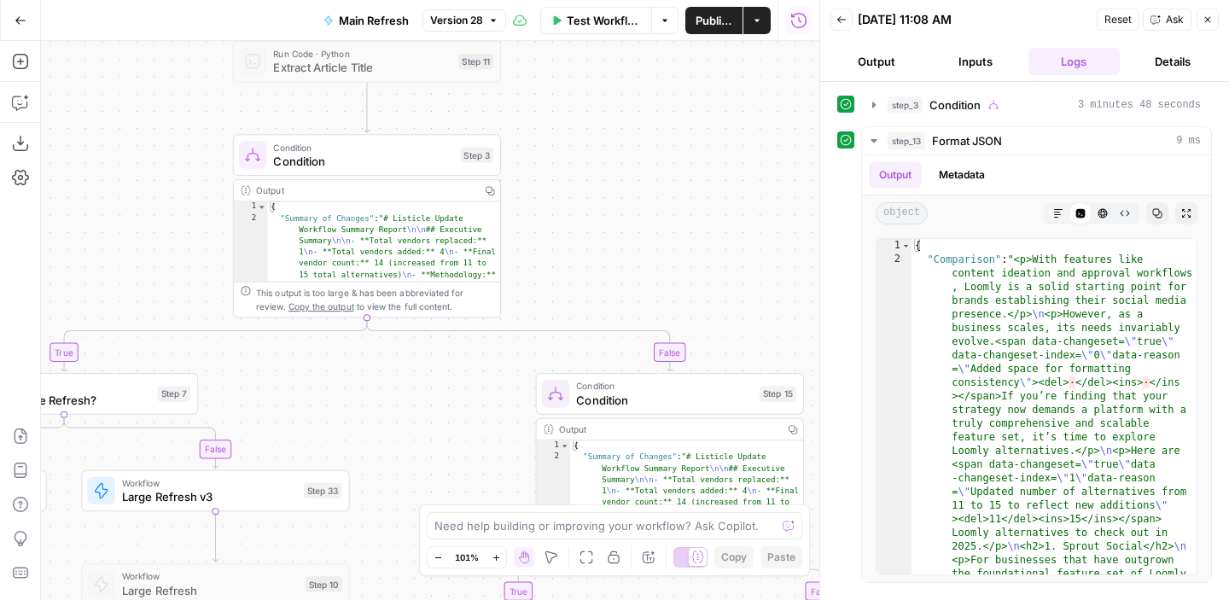
drag, startPoint x: 606, startPoint y: 416, endPoint x: 598, endPoint y: 244, distance: 171.7
click at [598, 244] on div "true false true false true false Workflow Set Inputs Inputs Run Code · Python E…" at bounding box center [430, 320] width 778 height 559
drag, startPoint x: 574, startPoint y: 117, endPoint x: 574, endPoint y: 152, distance: 35.0
click at [574, 153] on div "true false true false true false Workflow Set Inputs Inputs Run Code · Python E…" at bounding box center [430, 320] width 778 height 559
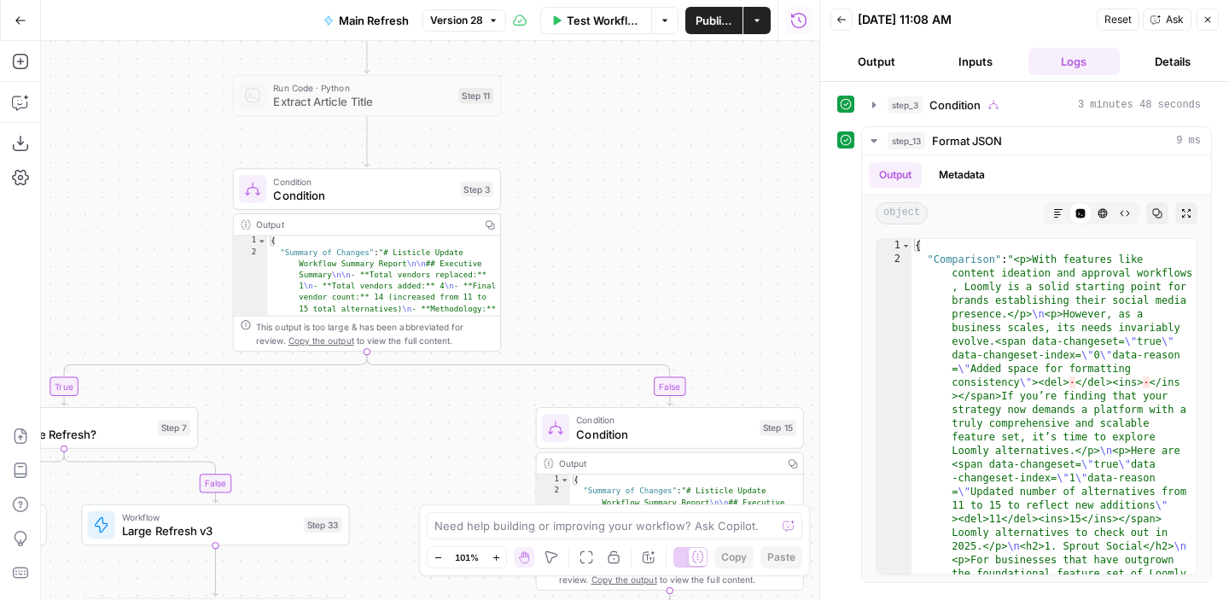
type textarea "**********"
click at [361, 294] on div "{ "Summary of Changes" : "# Listicle Update Workflow Summary Report \n\n ## Exe…" at bounding box center [384, 507] width 234 height 543
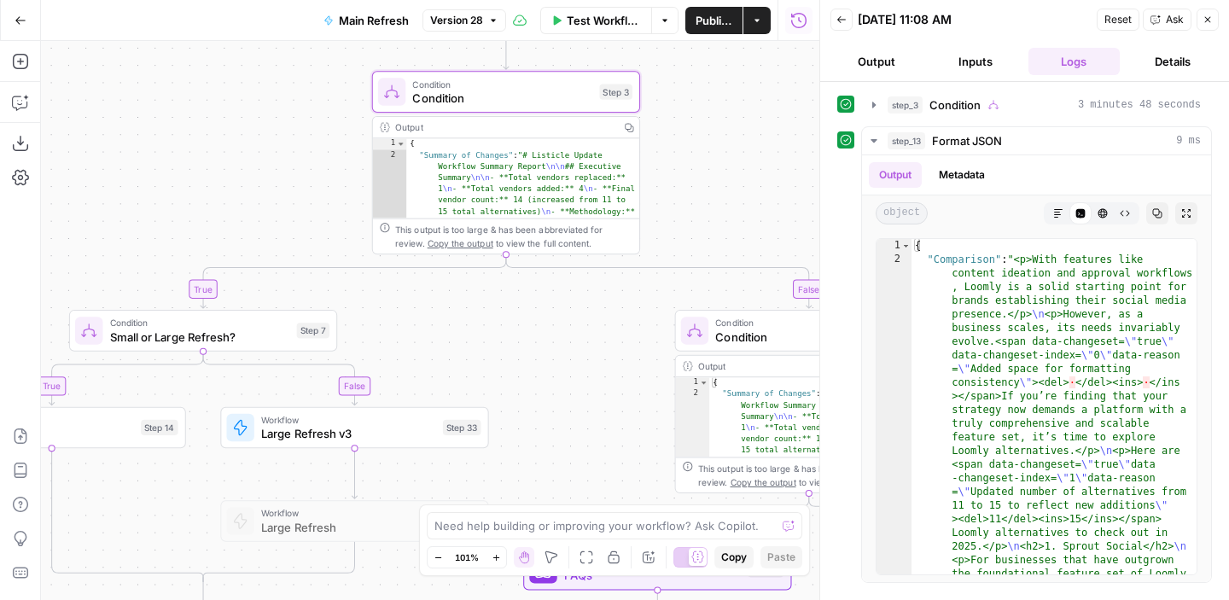
drag, startPoint x: 330, startPoint y: 436, endPoint x: 469, endPoint y: 339, distance: 169.8
click at [469, 339] on div "**********" at bounding box center [430, 320] width 778 height 559
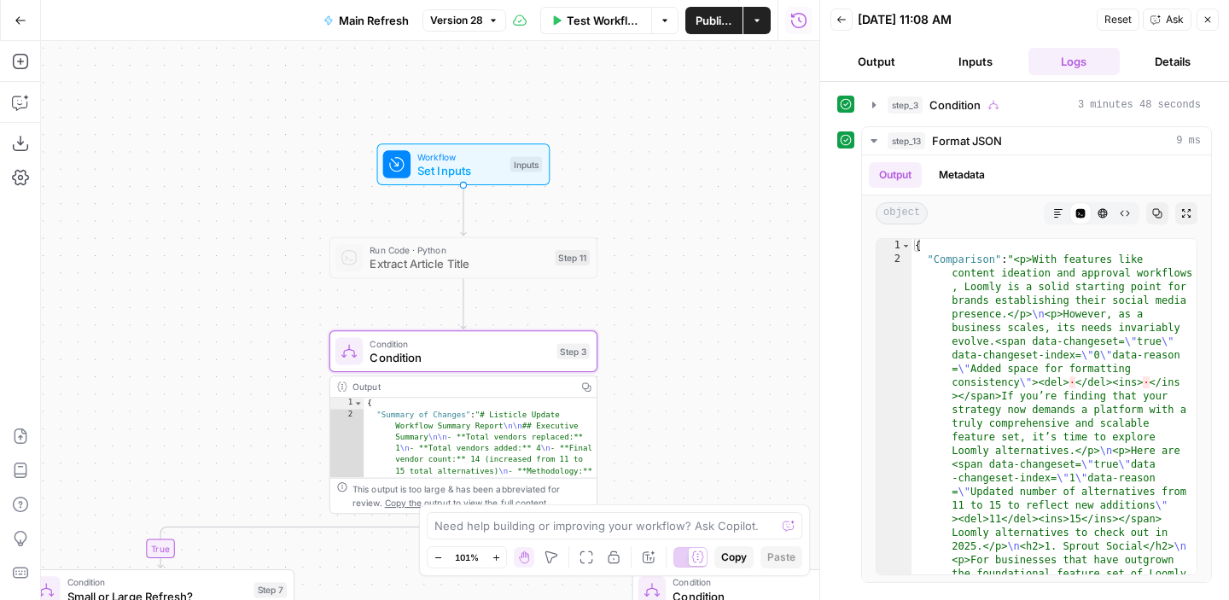
drag, startPoint x: 469, startPoint y: 339, endPoint x: 419, endPoint y: 622, distance: 287.8
click at [419, 599] on html "**********" at bounding box center [614, 300] width 1229 height 600
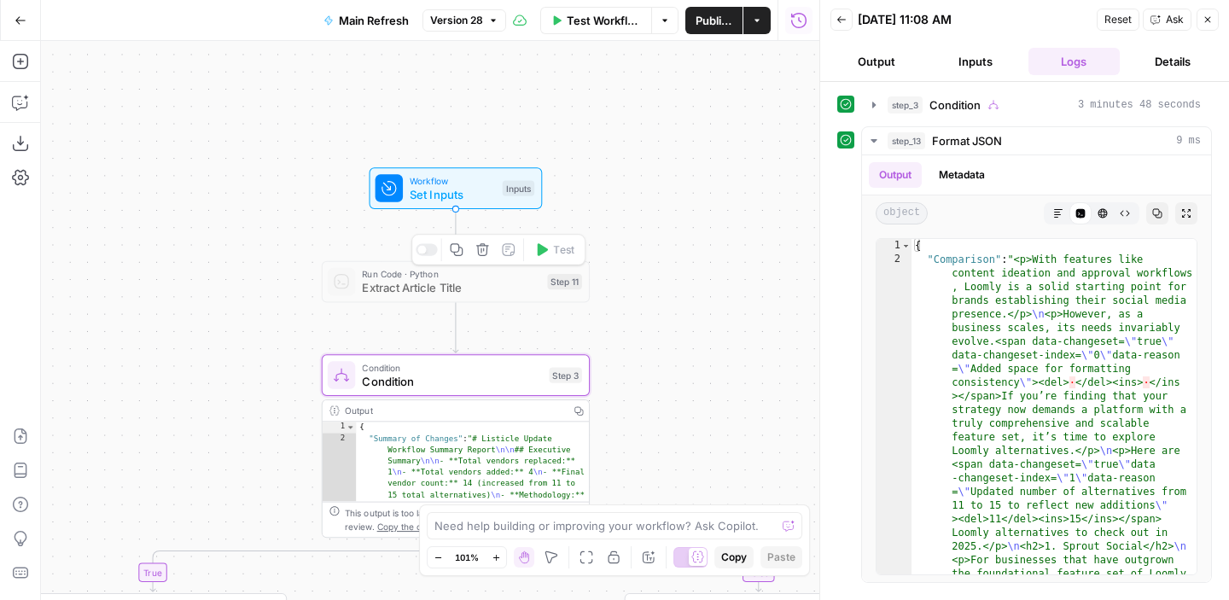
click at [462, 292] on span "Extract Article Title" at bounding box center [451, 287] width 178 height 17
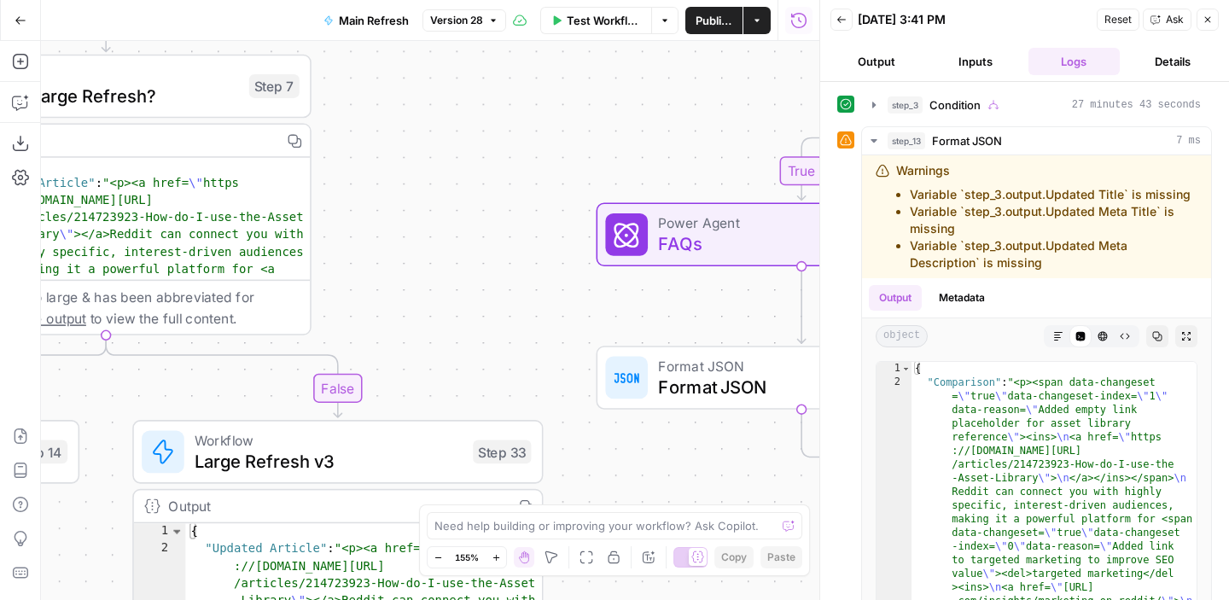
drag, startPoint x: 345, startPoint y: 259, endPoint x: 533, endPoint y: 150, distance: 216.8
click at [531, 152] on div "true false true false true false Workflow Set Inputs Inputs Run Code · Python E…" at bounding box center [430, 320] width 778 height 559
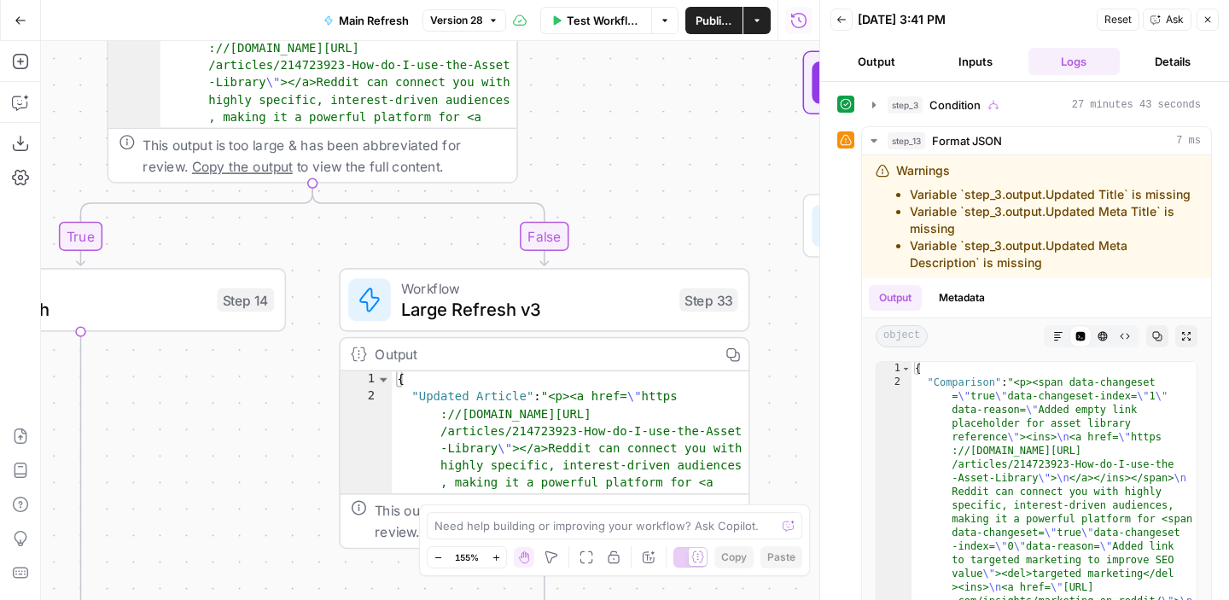
drag, startPoint x: 543, startPoint y: 246, endPoint x: 666, endPoint y: 139, distance: 162.7
click at [666, 139] on div "true false true false true false Workflow Set Inputs Inputs Run Code · Python E…" at bounding box center [430, 320] width 778 height 559
click at [335, 156] on div "This output is too large & has been abbreviated for review. Copy the output to …" at bounding box center [324, 155] width 363 height 43
click at [346, 139] on div "This output is too large & has been abbreviated for review. Copy the output to …" at bounding box center [324, 155] width 363 height 43
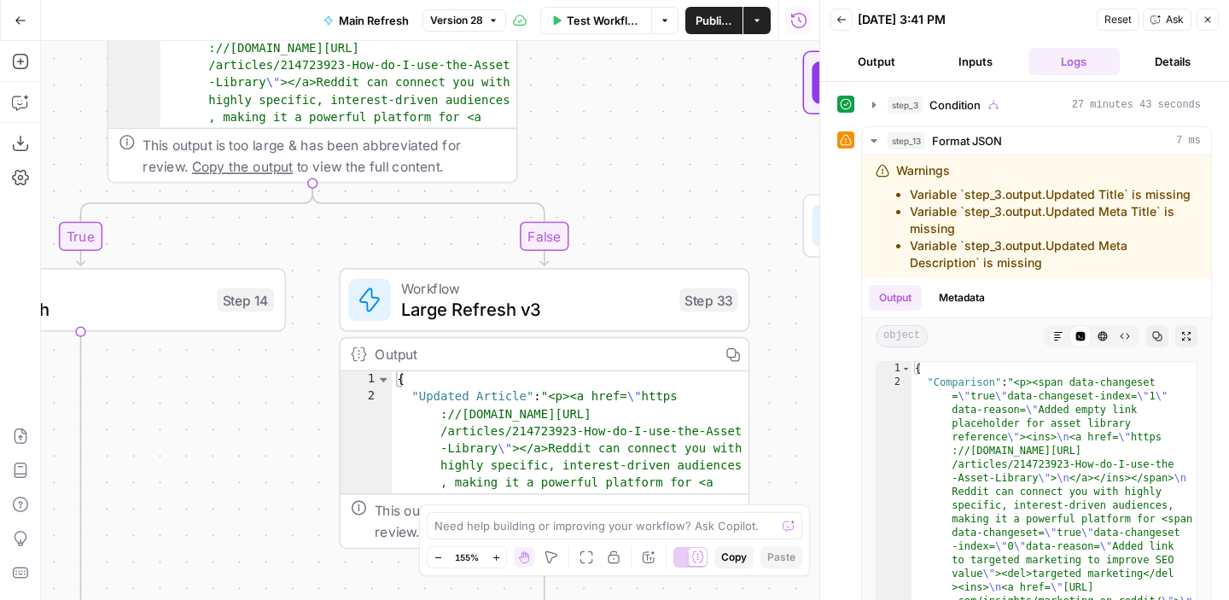
click at [346, 139] on div "This output is too large & has been abbreviated for review. Copy the output to …" at bounding box center [324, 155] width 363 height 43
type textarea "**********"
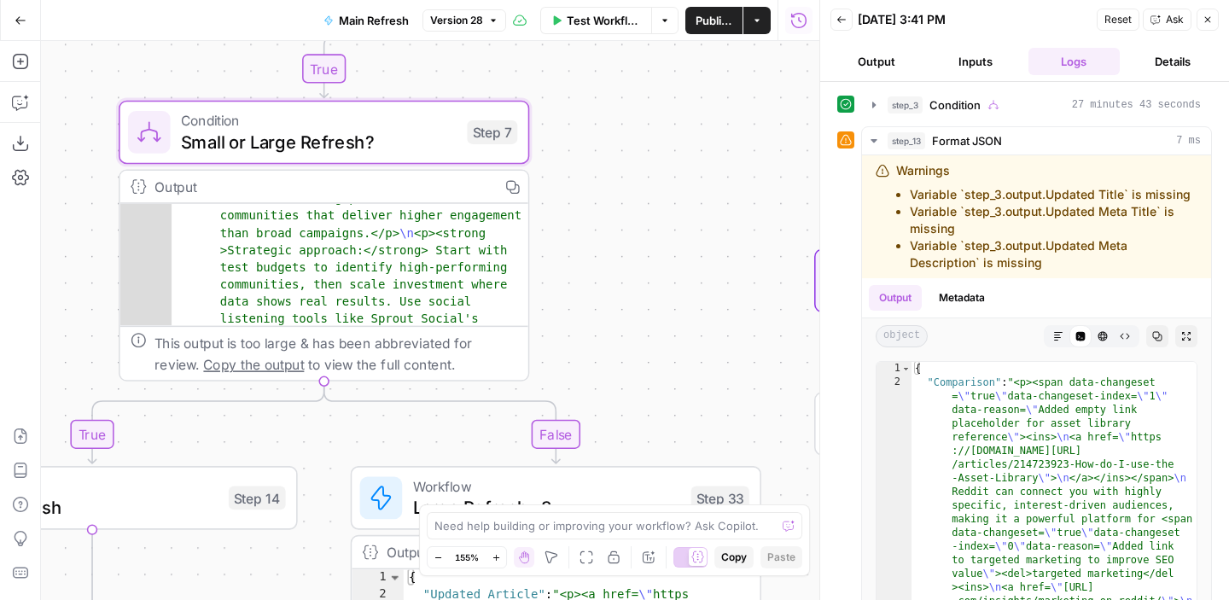
scroll to position [2915, 0]
drag, startPoint x: 656, startPoint y: 354, endPoint x: 579, endPoint y: 171, distance: 199.2
click at [579, 171] on div "true false true false true false Workflow Set Inputs Inputs Run Code · Python E…" at bounding box center [430, 320] width 778 height 559
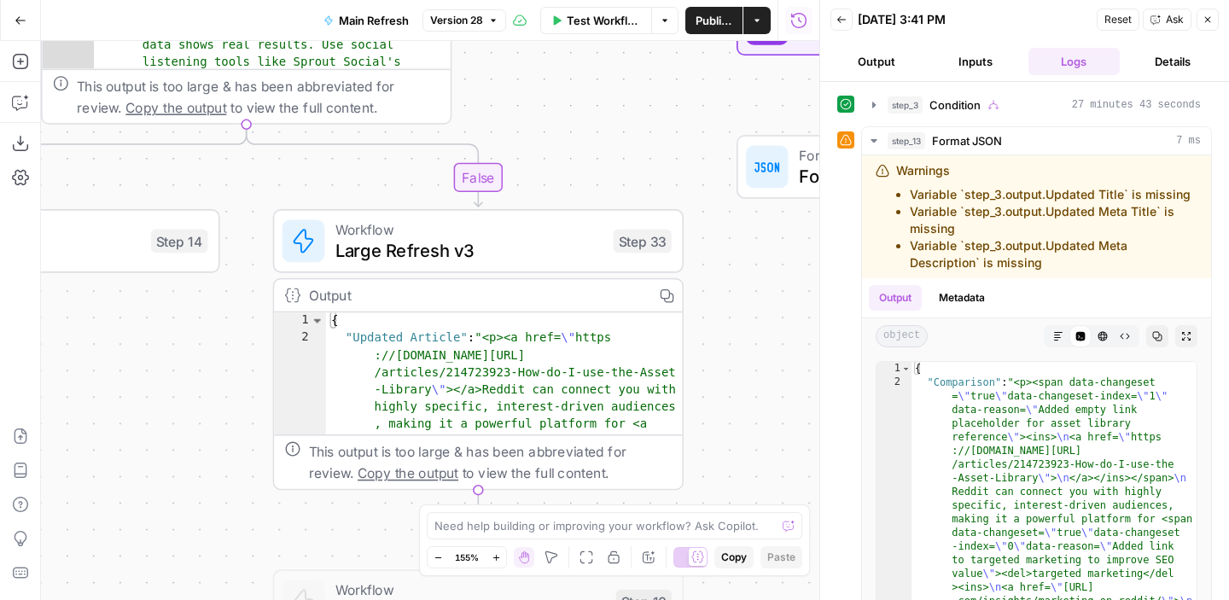
drag, startPoint x: 196, startPoint y: 452, endPoint x: 196, endPoint y: 354, distance: 98.1
click at [196, 353] on div "true false true false true false Workflow Set Inputs Inputs Run Code · Python E…" at bounding box center [430, 320] width 778 height 559
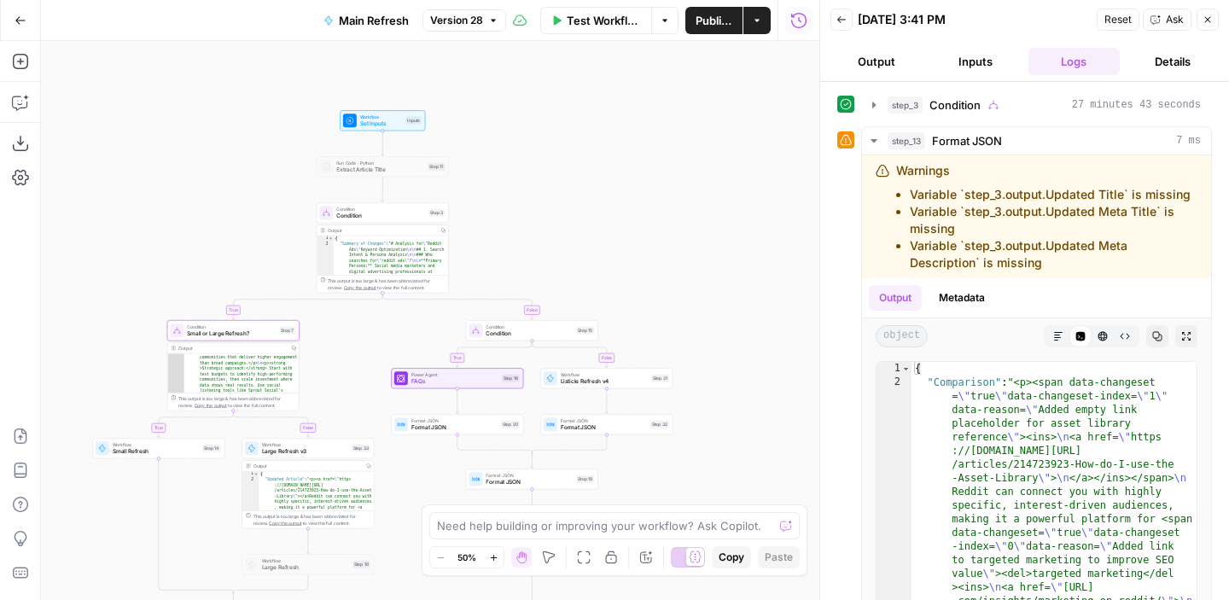
drag, startPoint x: 598, startPoint y: 118, endPoint x: 365, endPoint y: 342, distance: 323.5
click at [365, 342] on div "true false true false true false Workflow Set Inputs Inputs Run Code · Python E…" at bounding box center [430, 320] width 778 height 559
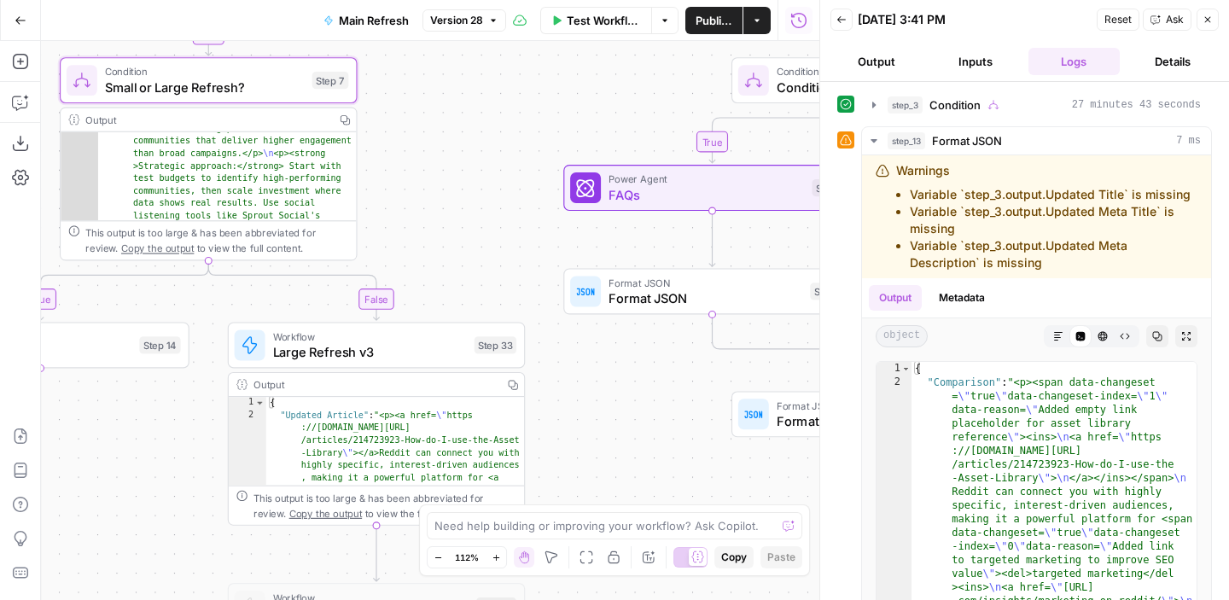
drag, startPoint x: 148, startPoint y: 396, endPoint x: 618, endPoint y: 228, distance: 499.4
click at [617, 228] on div "true false true false true false Workflow Set Inputs Inputs Run Code · Python E…" at bounding box center [430, 320] width 778 height 559
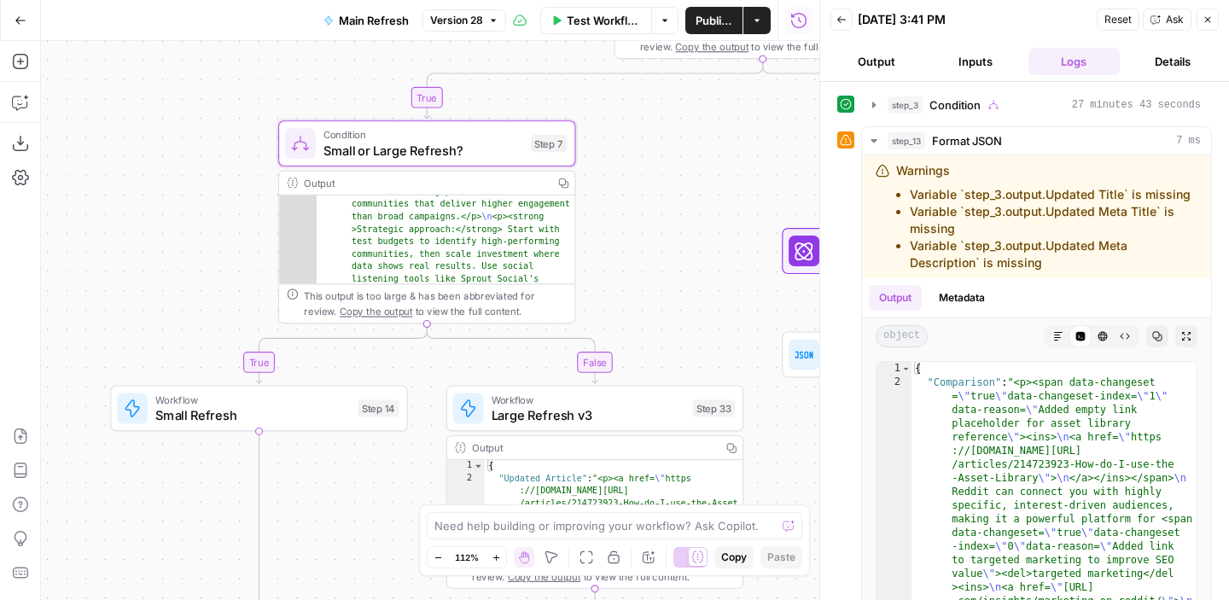
drag, startPoint x: 597, startPoint y: 162, endPoint x: 690, endPoint y: 245, distance: 124.5
click at [690, 245] on div "true false true false true false Workflow Set Inputs Inputs Run Code · Python E…" at bounding box center [430, 320] width 778 height 559
drag, startPoint x: 718, startPoint y: 155, endPoint x: 639, endPoint y: 404, distance: 260.5
click at [638, 404] on div "true false true false true false Workflow Set Inputs Inputs Run Code · Python E…" at bounding box center [430, 320] width 778 height 559
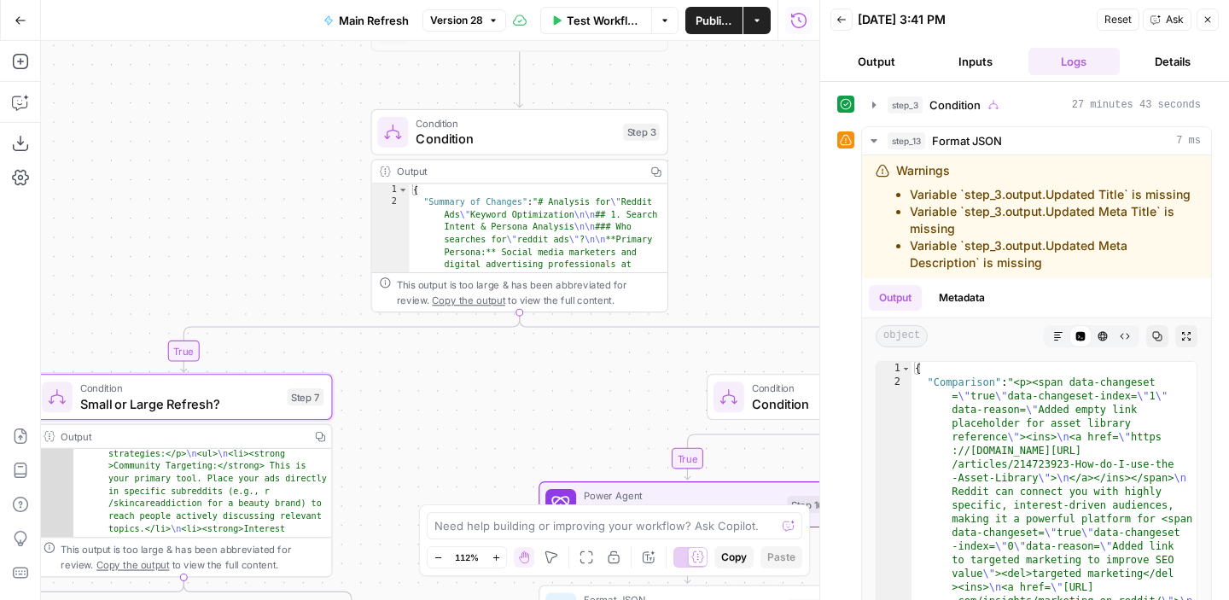
drag, startPoint x: 689, startPoint y: 395, endPoint x: 466, endPoint y: 414, distance: 223.5
click at [466, 414] on div "true false true false true false Workflow Set Inputs Inputs Run Code · Python E…" at bounding box center [430, 320] width 778 height 559
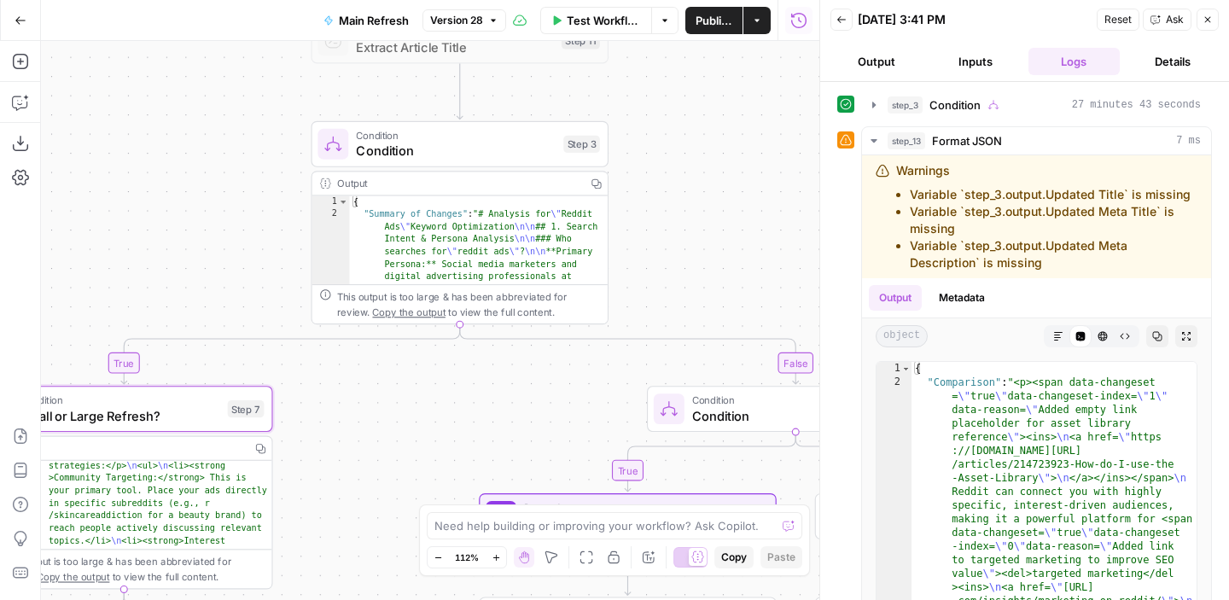
click at [971, 67] on button "Inputs" at bounding box center [975, 61] width 92 height 27
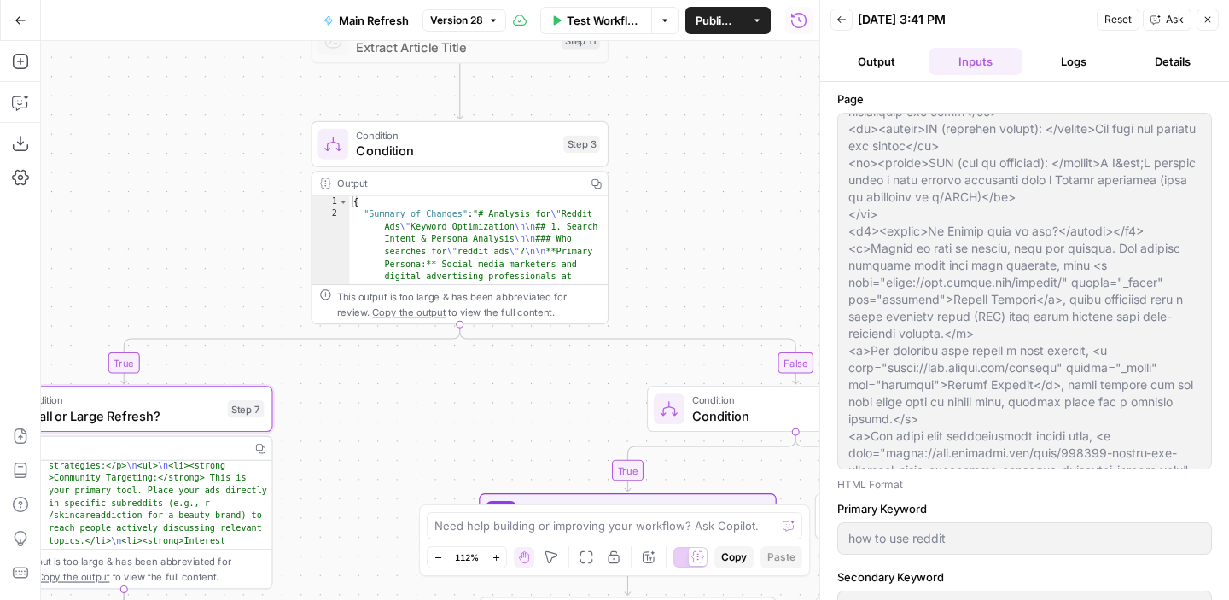
scroll to position [651, 0]
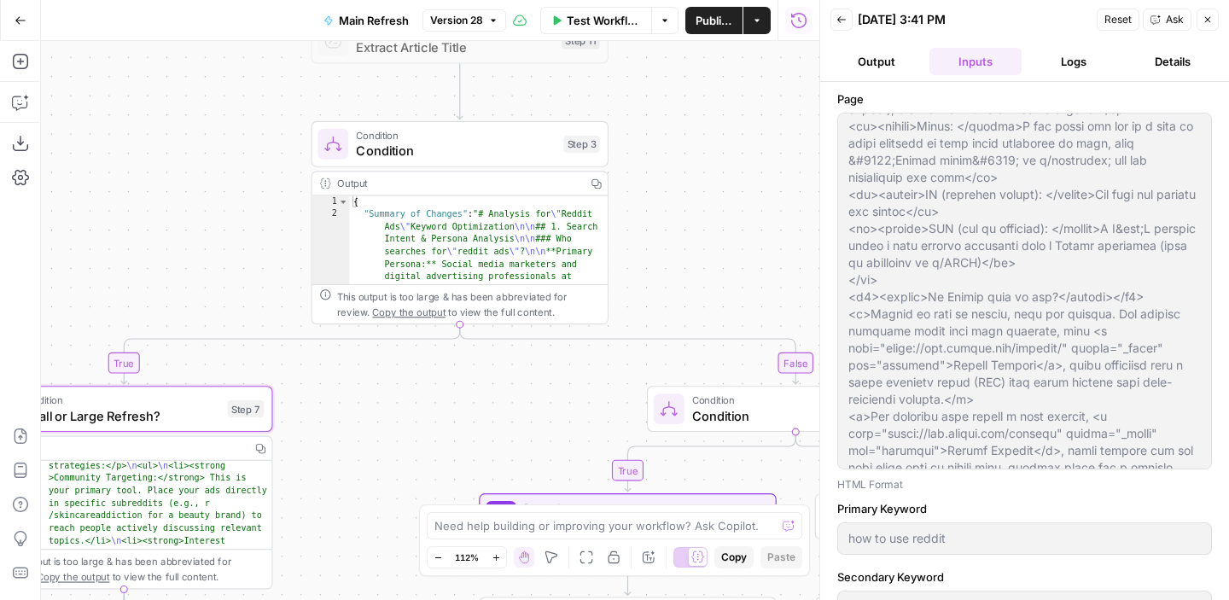
click at [1168, 62] on button "Details" at bounding box center [1173, 61] width 92 height 27
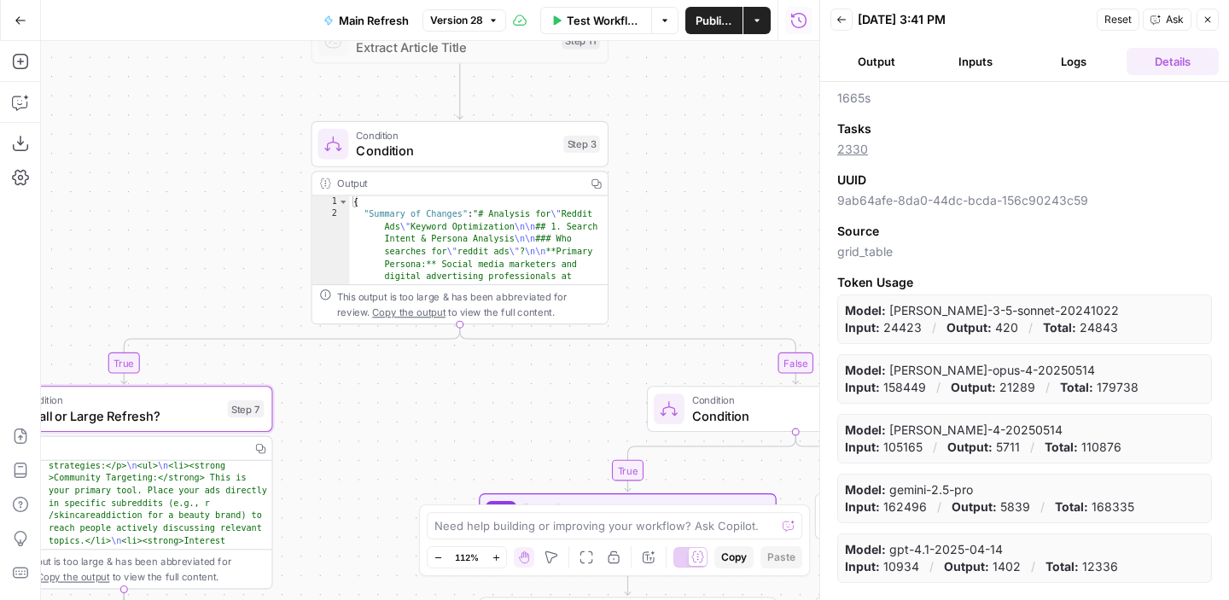
scroll to position [0, 0]
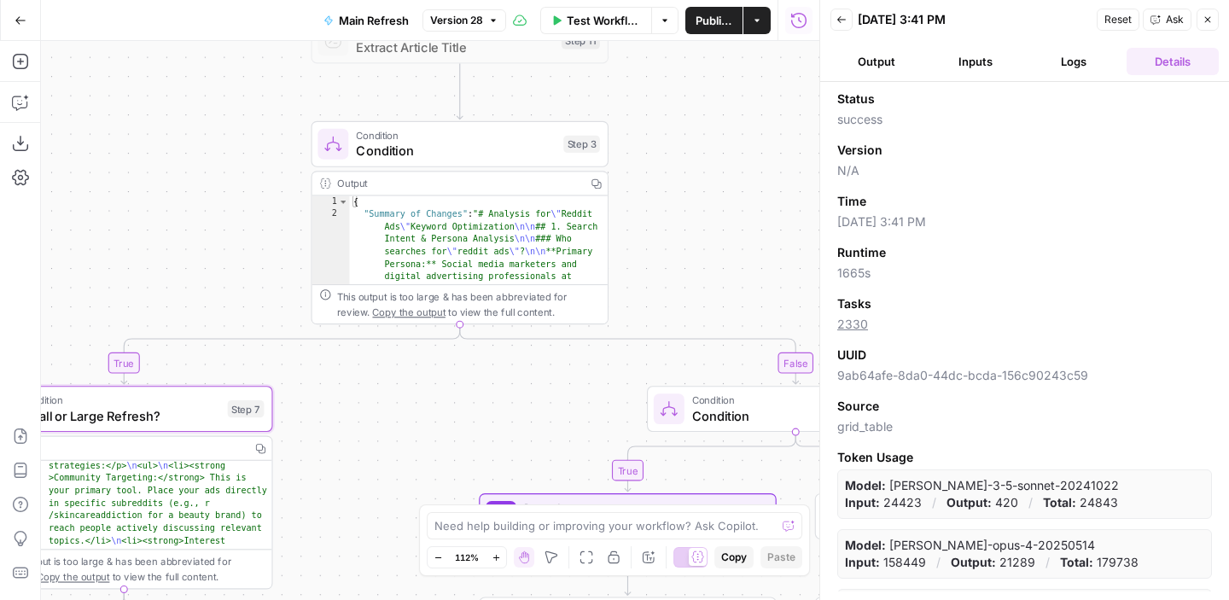
click at [970, 66] on button "Inputs" at bounding box center [975, 61] width 92 height 27
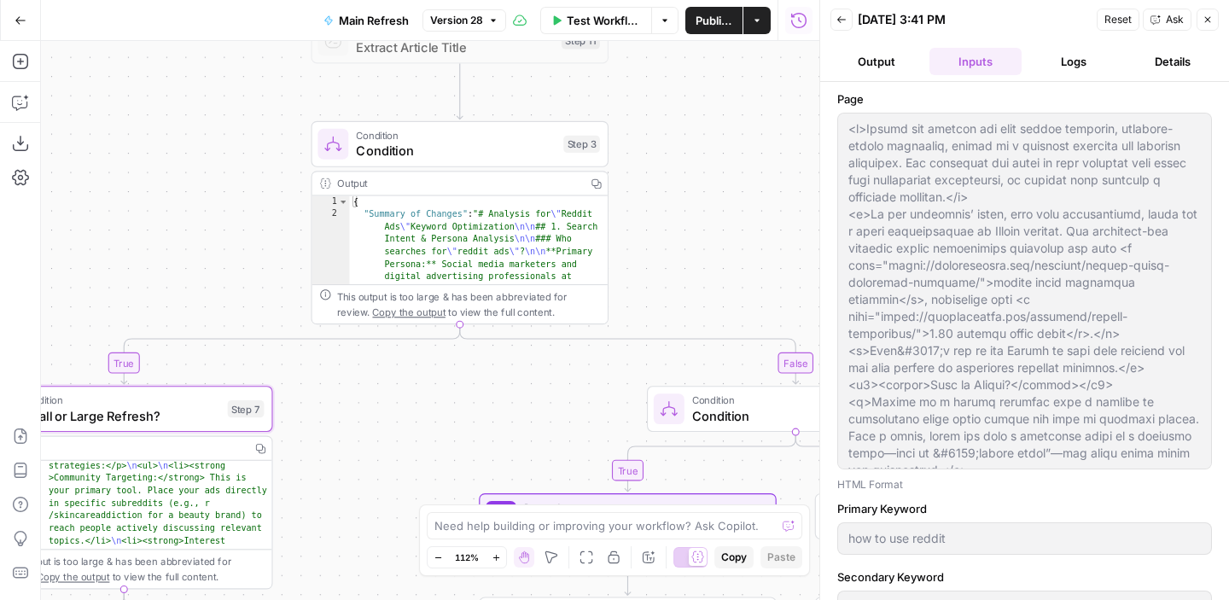
click at [1069, 64] on button "Logs" at bounding box center [1074, 61] width 92 height 27
